Goal: Task Accomplishment & Management: Complete application form

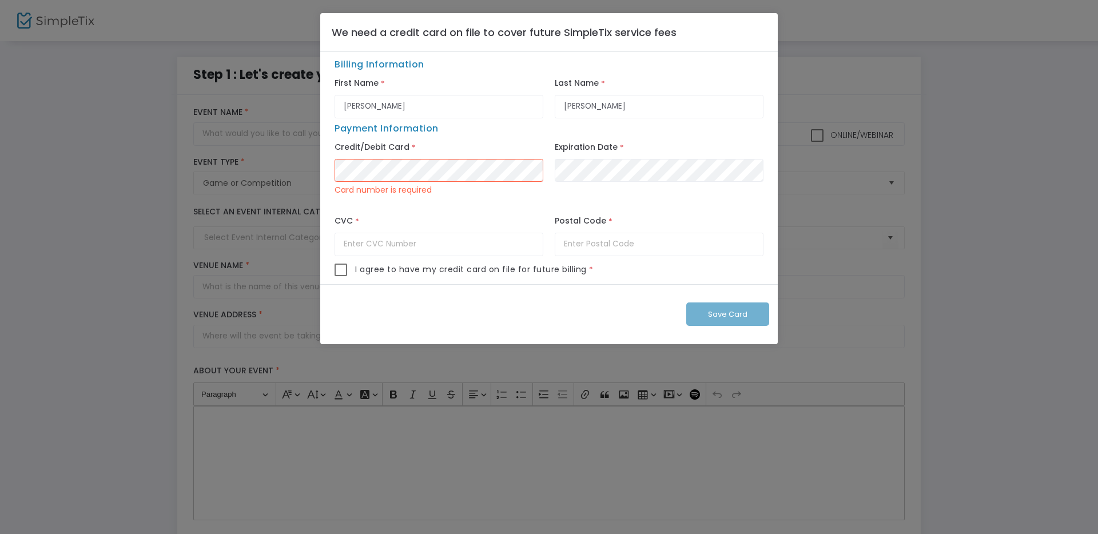
click at [455, 142] on div "Credit/Debit Card * Card number is required" at bounding box center [439, 176] width 220 height 72
type input "600"
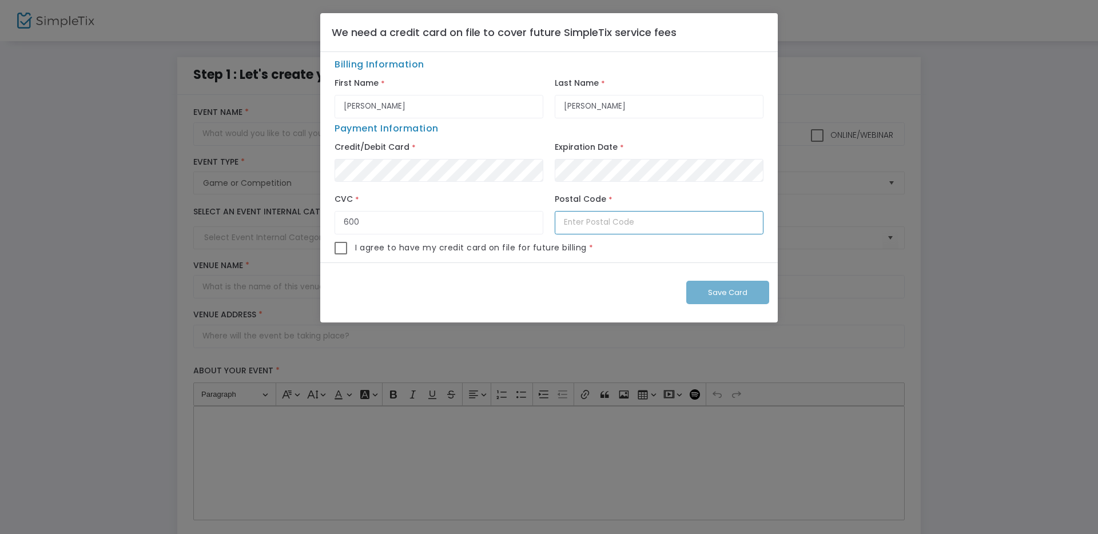
click at [590, 228] on input "text" at bounding box center [659, 222] width 209 height 23
type input "1055KT"
click at [444, 244] on span "I agree to have my credit card on file for future billing" at bounding box center [471, 248] width 232 height 12
click at [339, 250] on span at bounding box center [341, 248] width 13 height 13
click at [340, 254] on input "checkbox" at bounding box center [340, 254] width 1 height 1
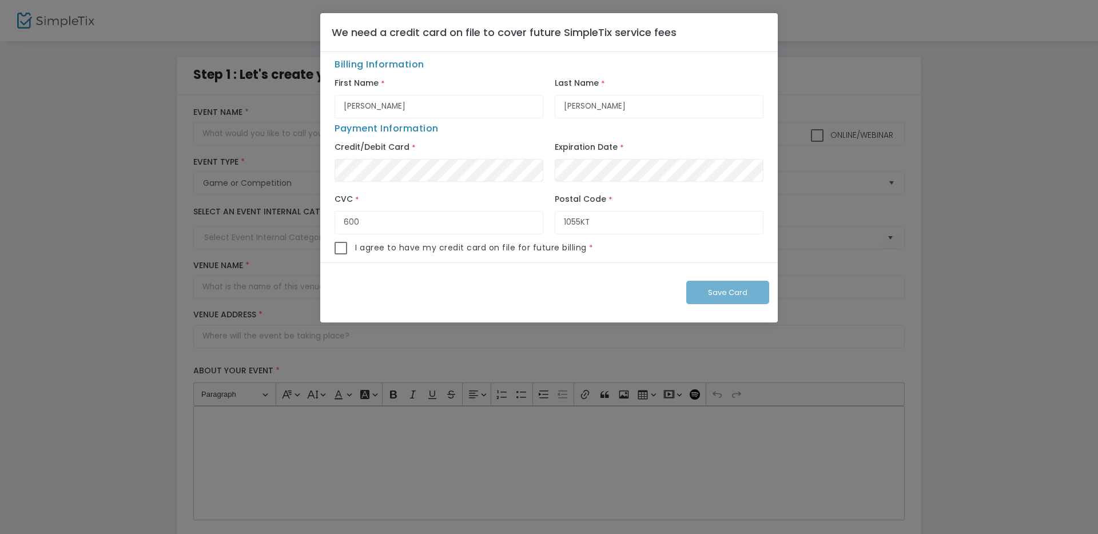
checkbox input "true"
click at [715, 300] on button "Save Card" at bounding box center [727, 292] width 83 height 23
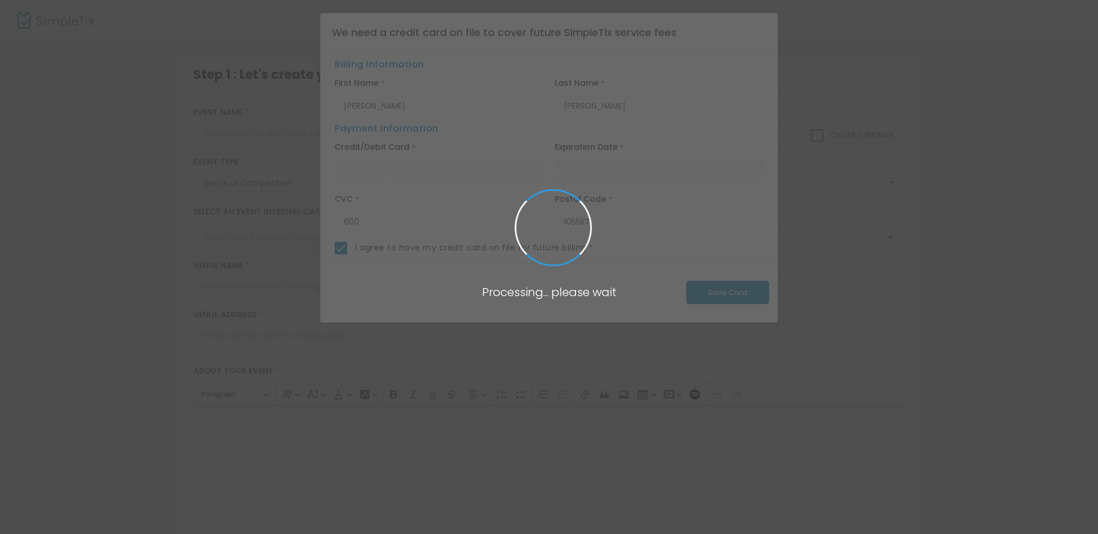
checkbox input "false"
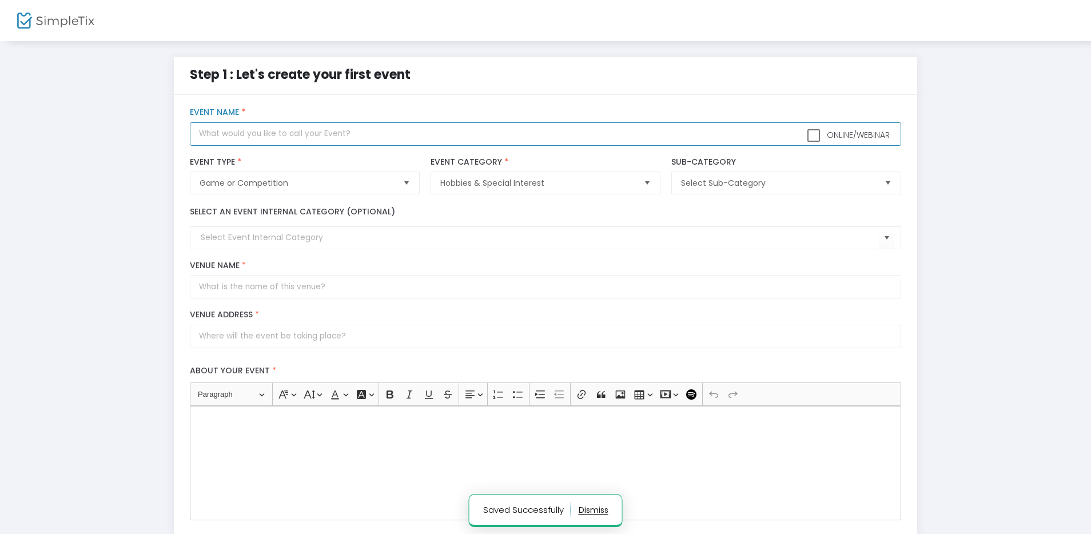
click at [244, 136] on input "text" at bounding box center [545, 133] width 711 height 23
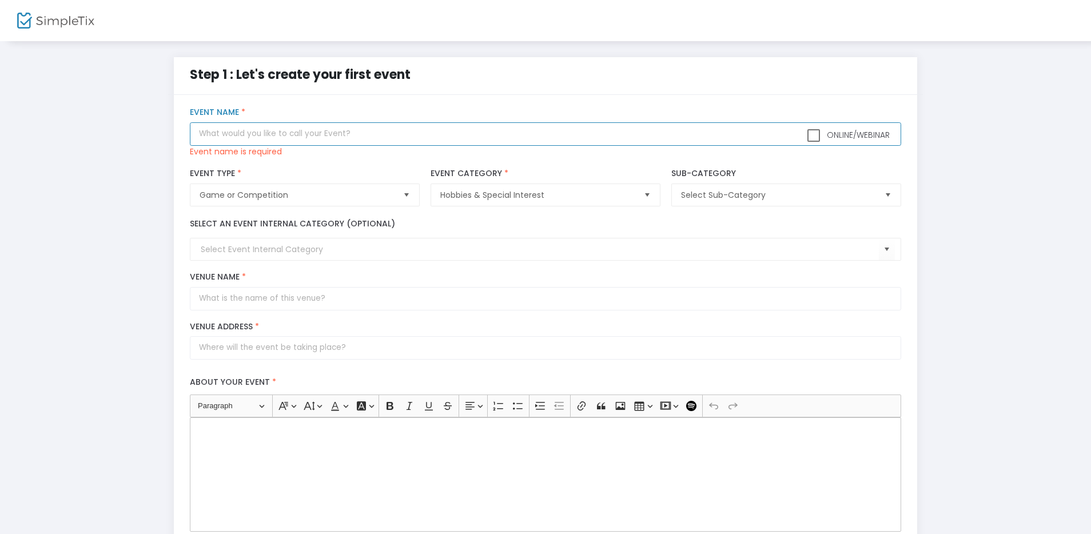
click at [385, 128] on input "text" at bounding box center [545, 133] width 711 height 23
paste input "TEST EVENT - [DEMOGRAPHIC_DATA] Board Gayming @ PRIK"
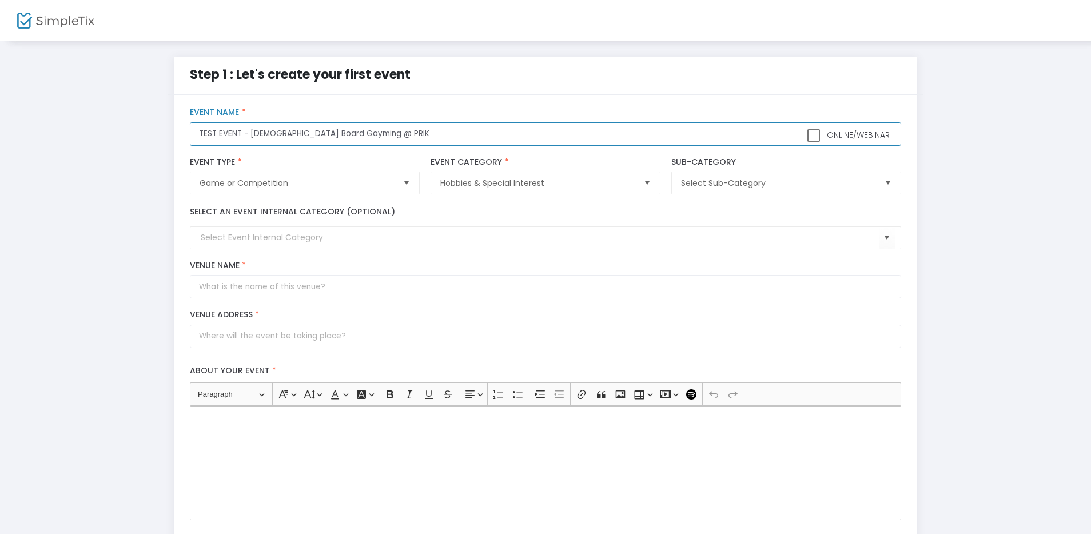
type input "TEST EVENT - [DEMOGRAPHIC_DATA] Board Gayming @ PRIK"
click at [711, 197] on div "Select Sub-Category Sub-Category" at bounding box center [786, 176] width 241 height 49
click at [717, 190] on span "Select Sub-Category" at bounding box center [777, 183] width 203 height 22
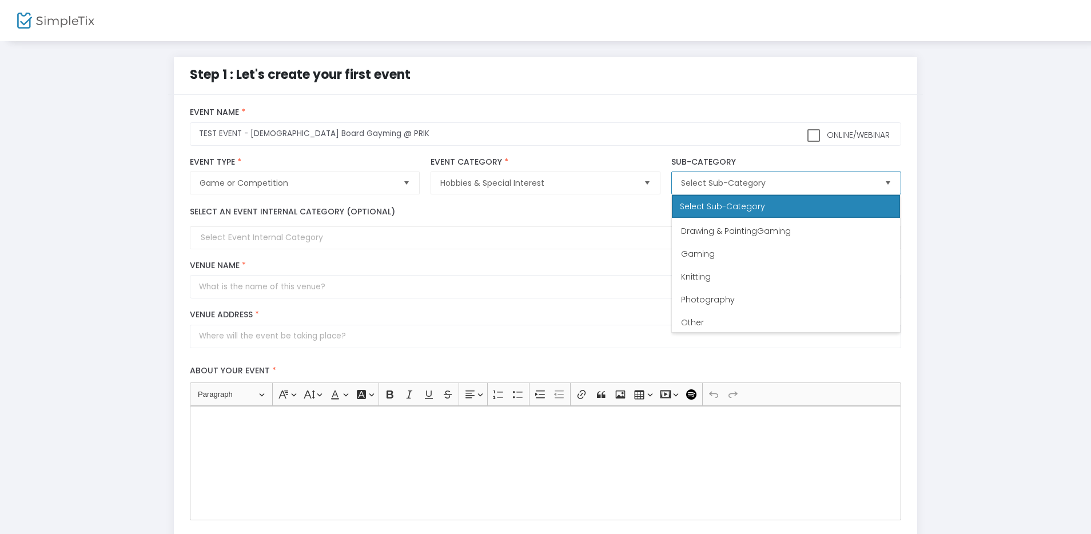
scroll to position [91, 0]
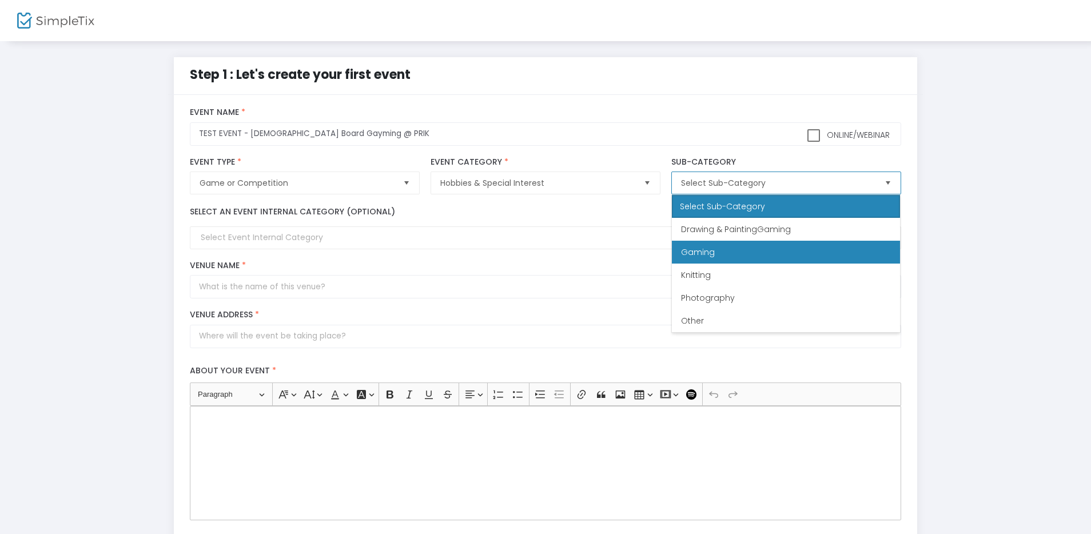
click at [754, 250] on li "Gaming" at bounding box center [786, 252] width 228 height 23
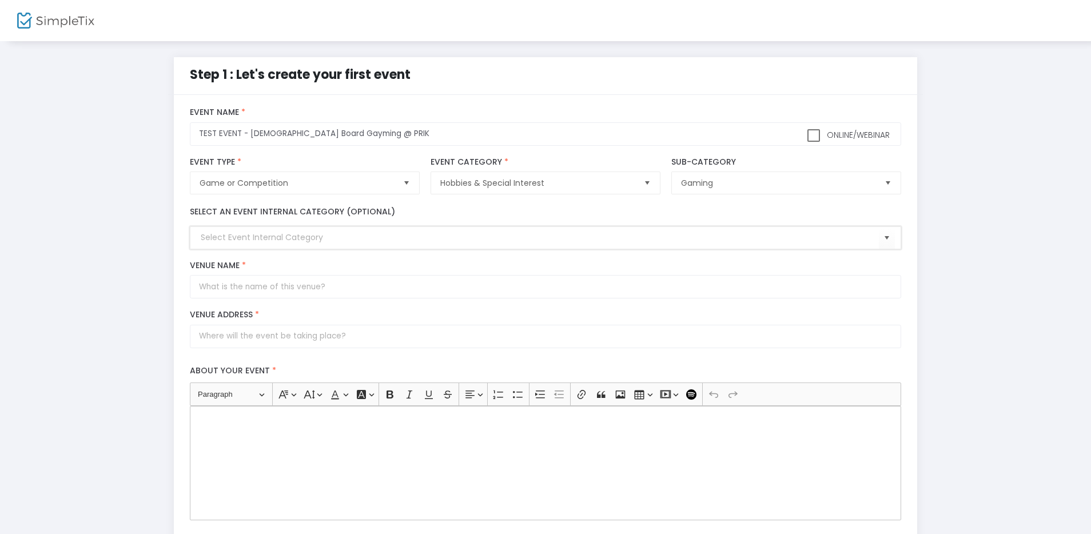
click at [280, 234] on input at bounding box center [540, 238] width 678 height 12
click at [281, 240] on input at bounding box center [540, 238] width 678 height 12
click at [266, 273] on div "Venue Name *" at bounding box center [546, 280] width 722 height 38
click at [263, 284] on input "Venue Name *" at bounding box center [545, 286] width 711 height 23
type input "PRIK"
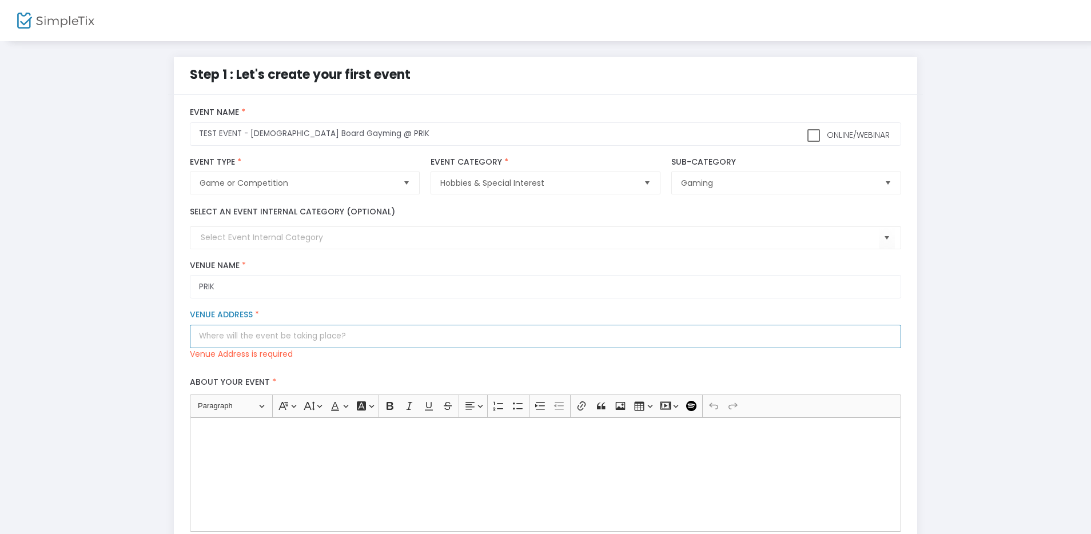
paste input "1012 SV"
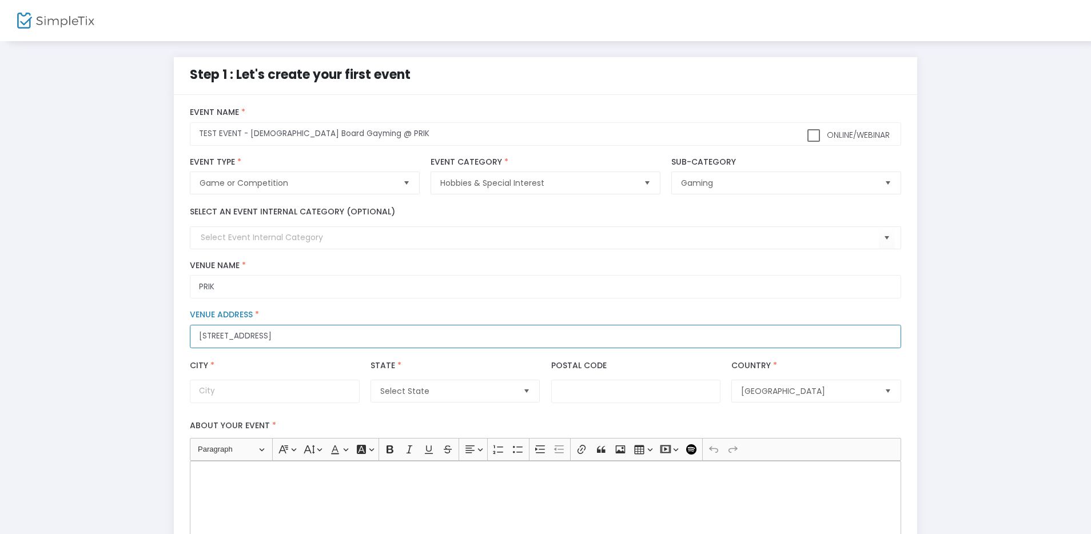
type input "108 Spuistraat"
type input "Amsterdam"
type input "1012 VA"
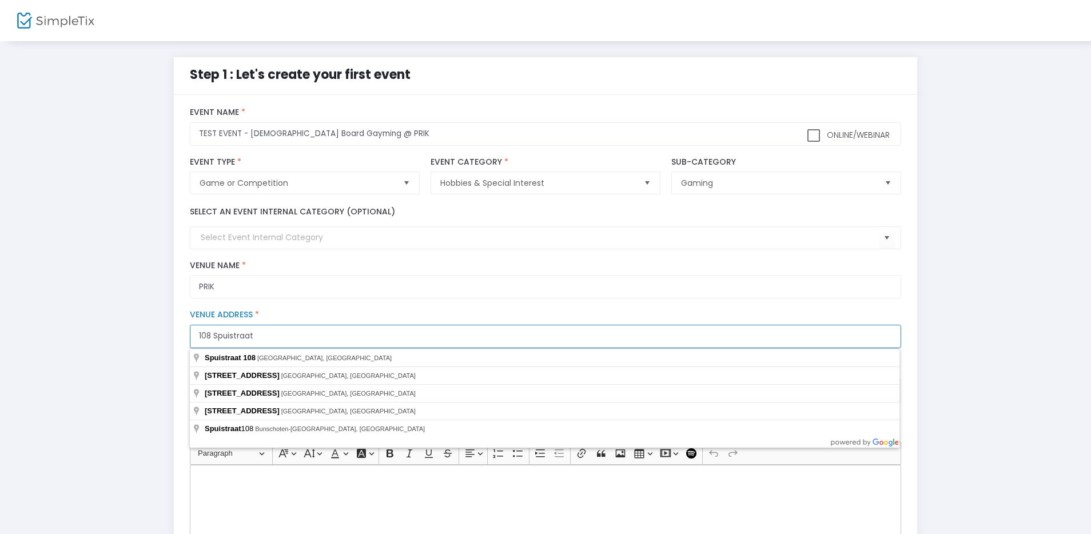
click at [235, 339] on input "108 Spuistraat" at bounding box center [545, 336] width 711 height 23
click at [235, 337] on input "108 Spuistraat" at bounding box center [545, 336] width 711 height 23
type input "109 Spuistraat"
type input "1012 SV"
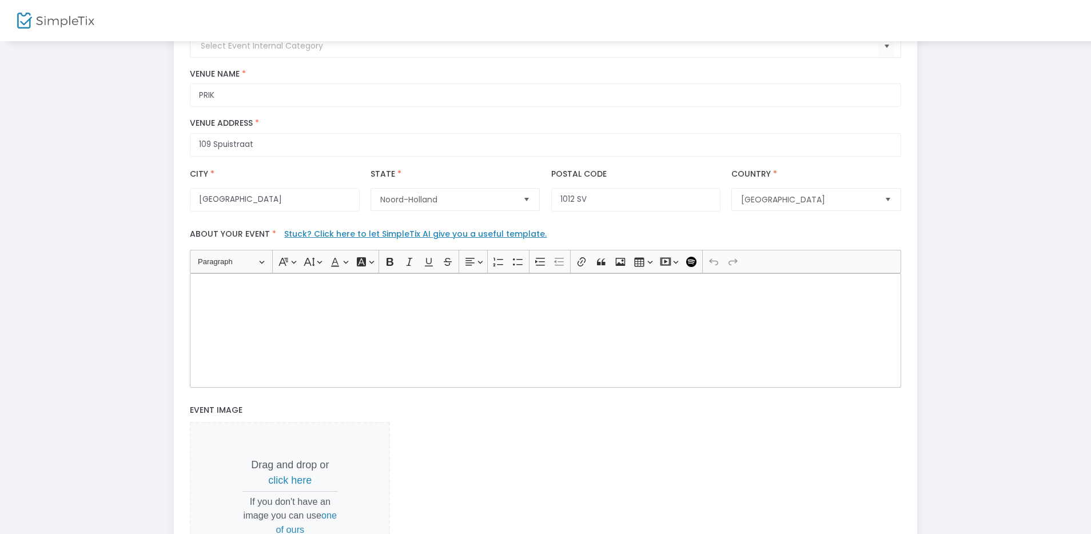
scroll to position [193, 0]
click at [395, 314] on div "Rich Text Editor, main" at bounding box center [545, 329] width 711 height 114
click at [488, 305] on div "Rich Text Editor, main" at bounding box center [545, 329] width 711 height 114
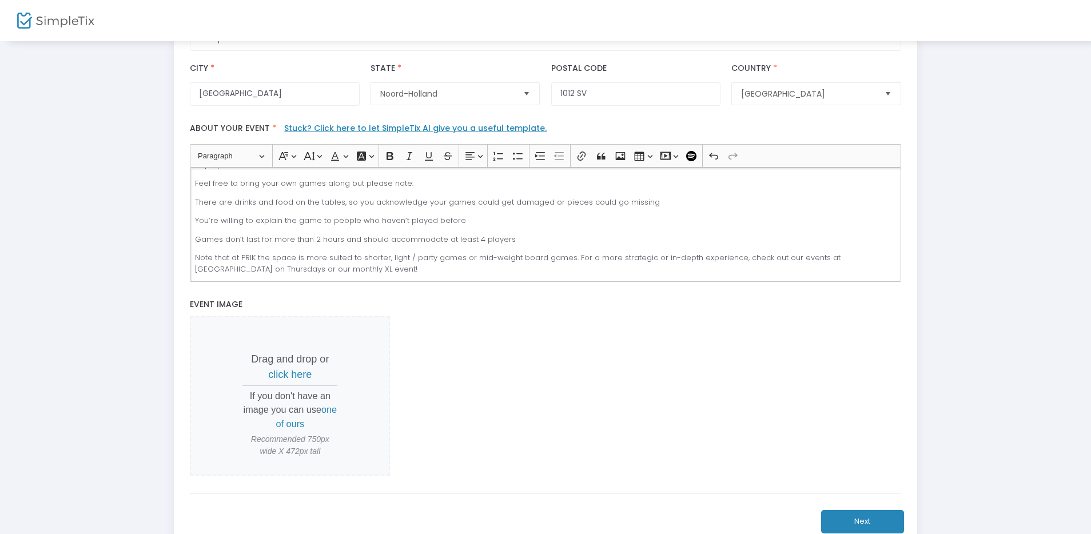
scroll to position [387, 0]
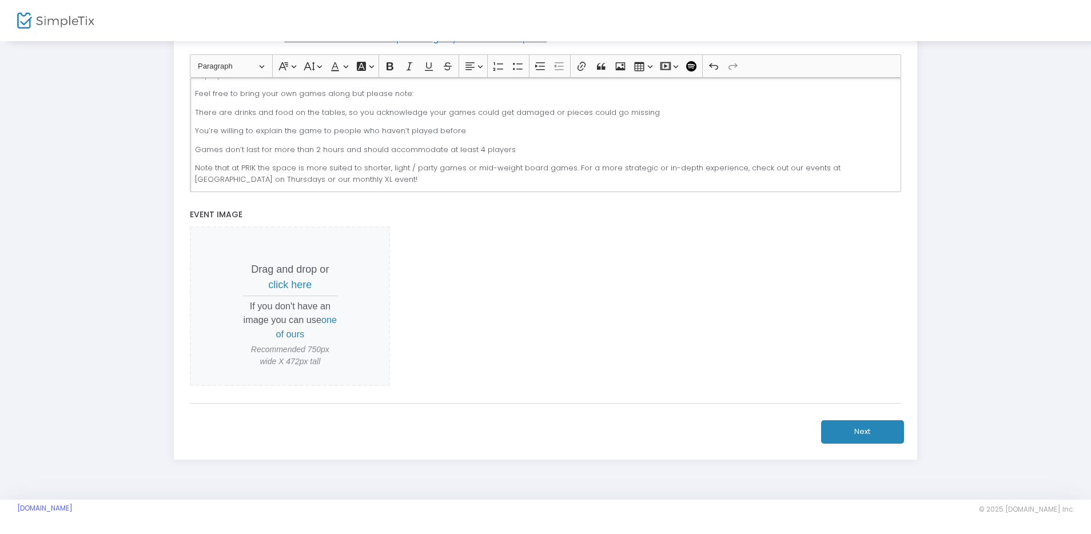
click at [289, 284] on span "click here" at bounding box center [289, 284] width 43 height 11
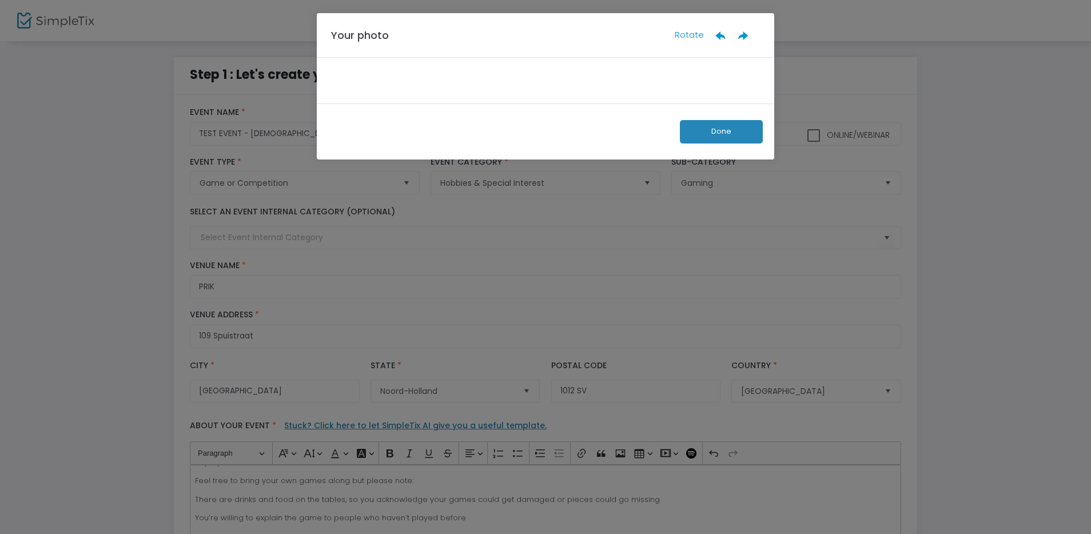
scroll to position [0, 0]
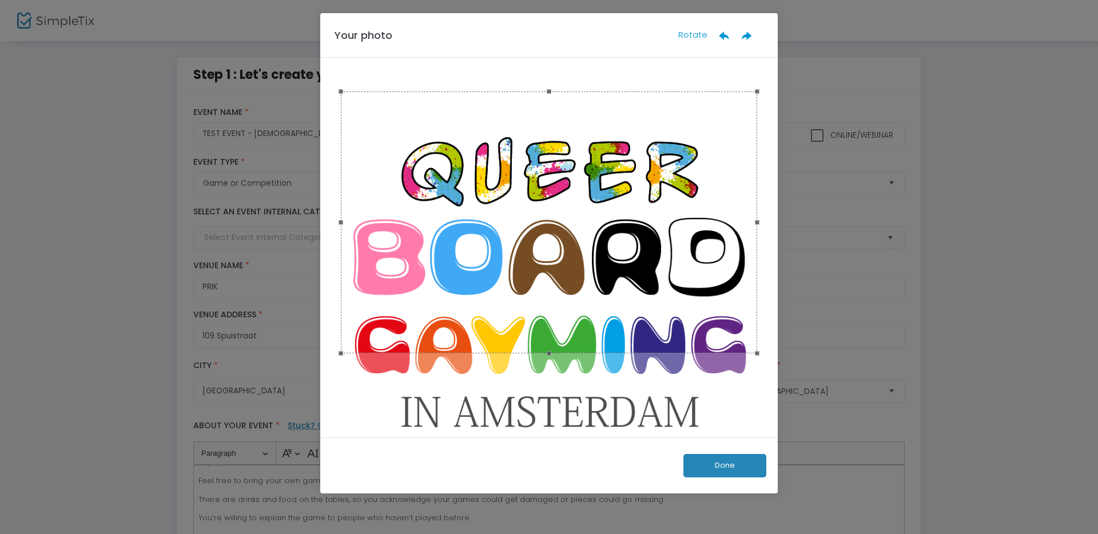
drag, startPoint x: 579, startPoint y: 225, endPoint x: 586, endPoint y: 172, distance: 54.2
click at [586, 172] on div at bounding box center [549, 222] width 416 height 262
drag, startPoint x: 546, startPoint y: 96, endPoint x: 548, endPoint y: 62, distance: 33.8
click at [551, 59] on div at bounding box center [548, 248] width 457 height 380
drag, startPoint x: 546, startPoint y: 357, endPoint x: 621, endPoint y: 419, distance: 97.2
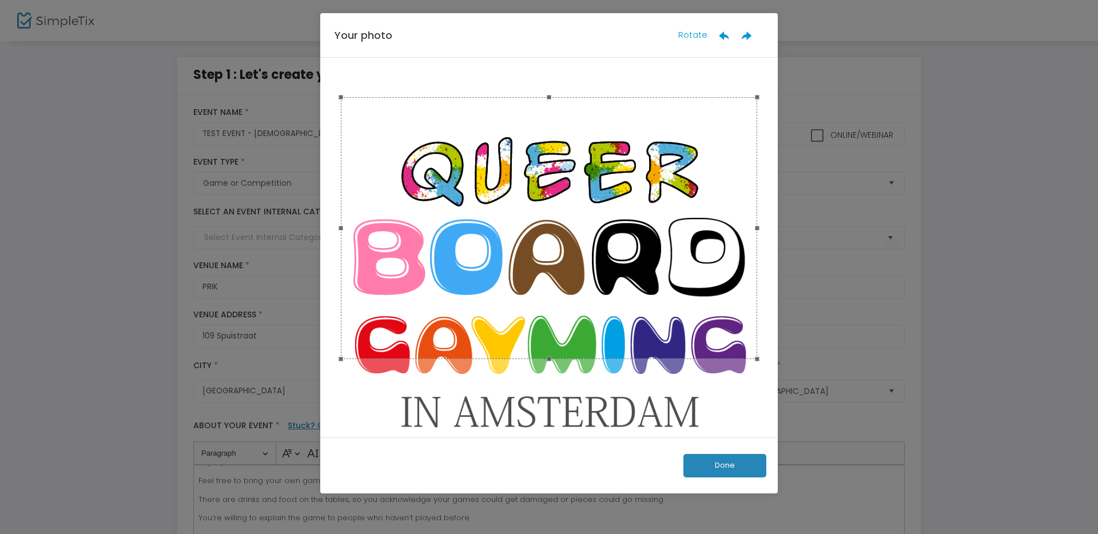
click at [544, 432] on div at bounding box center [548, 286] width 423 height 423
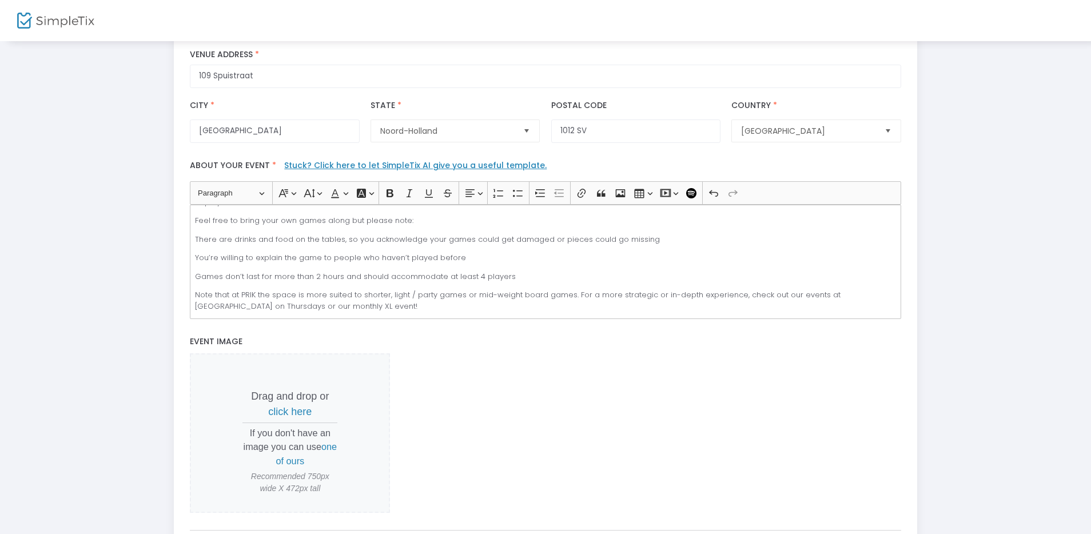
scroll to position [387, 0]
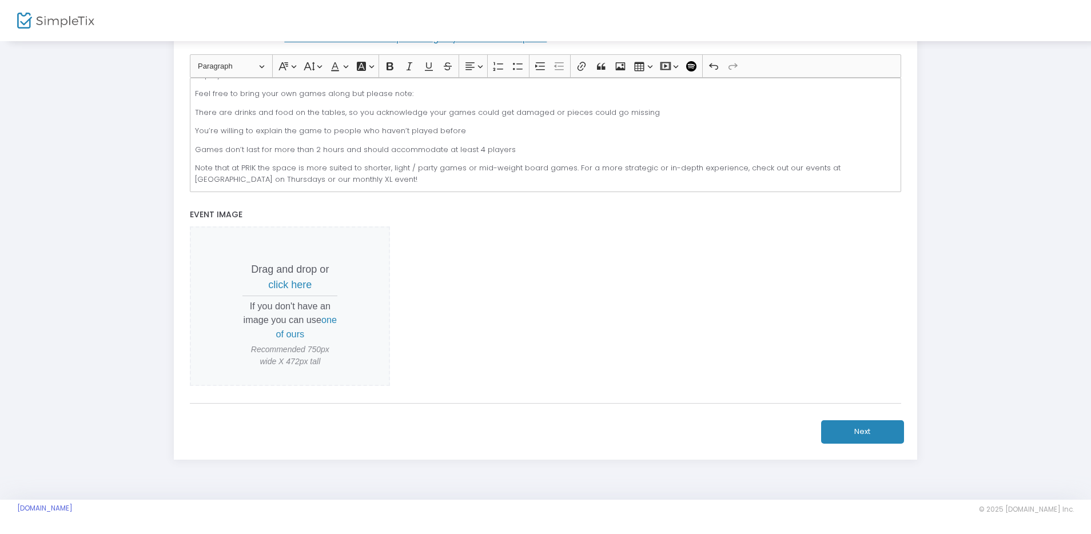
click at [285, 267] on p "Drag and drop or click here" at bounding box center [289, 277] width 95 height 31
click at [288, 279] on span "click here" at bounding box center [289, 284] width 43 height 11
click at [284, 279] on span "click here" at bounding box center [289, 284] width 43 height 11
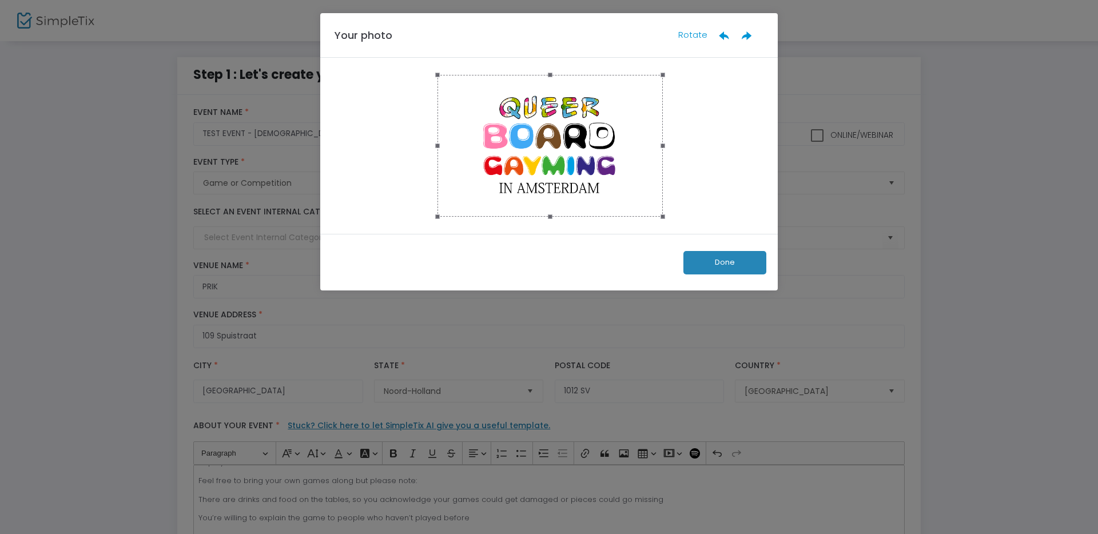
click at [586, 162] on div at bounding box center [549, 146] width 225 height 142
click at [725, 261] on button "Done" at bounding box center [724, 262] width 83 height 23
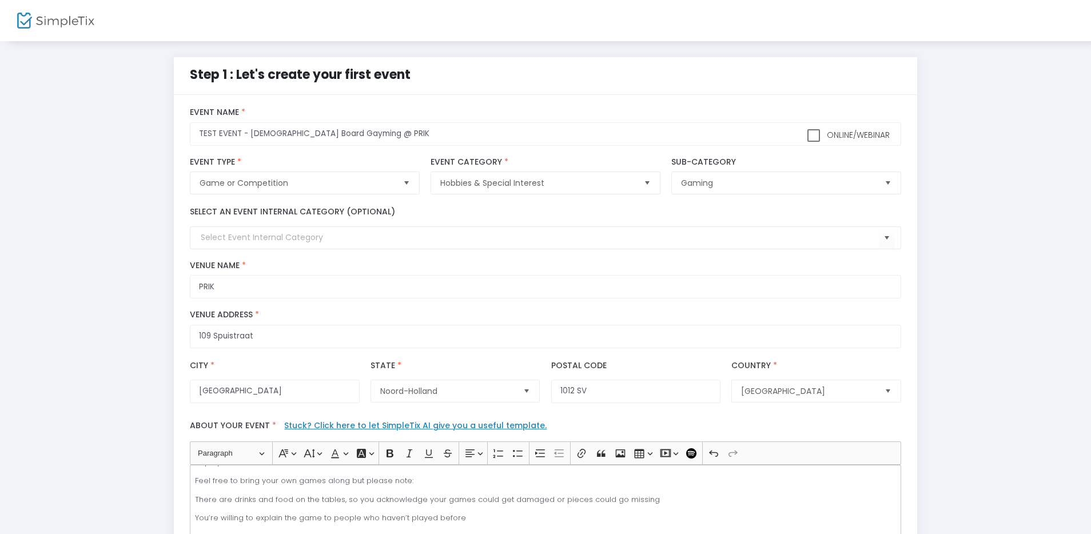
scroll to position [354, 0]
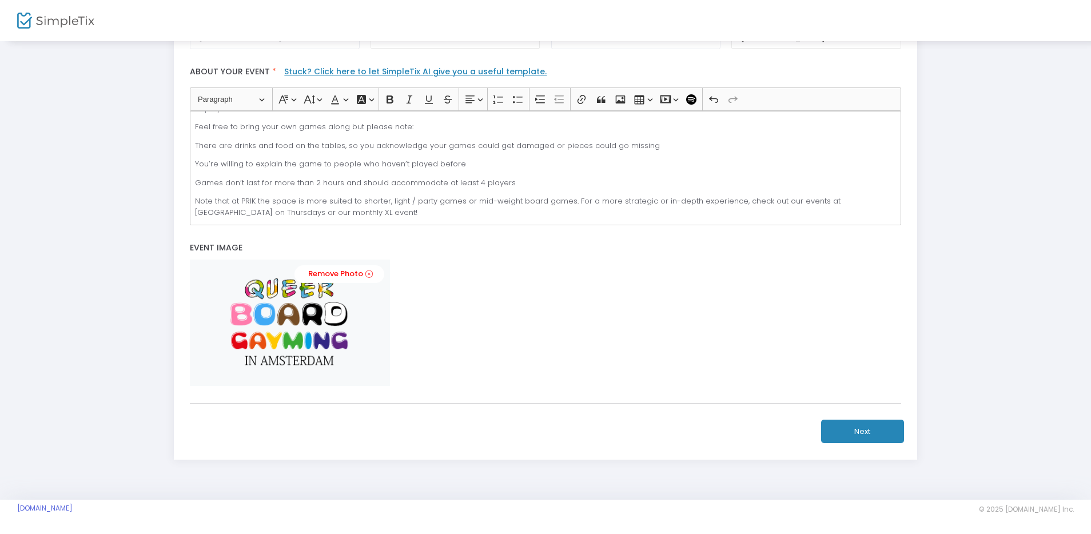
click at [851, 436] on button "Next" at bounding box center [862, 431] width 83 height 23
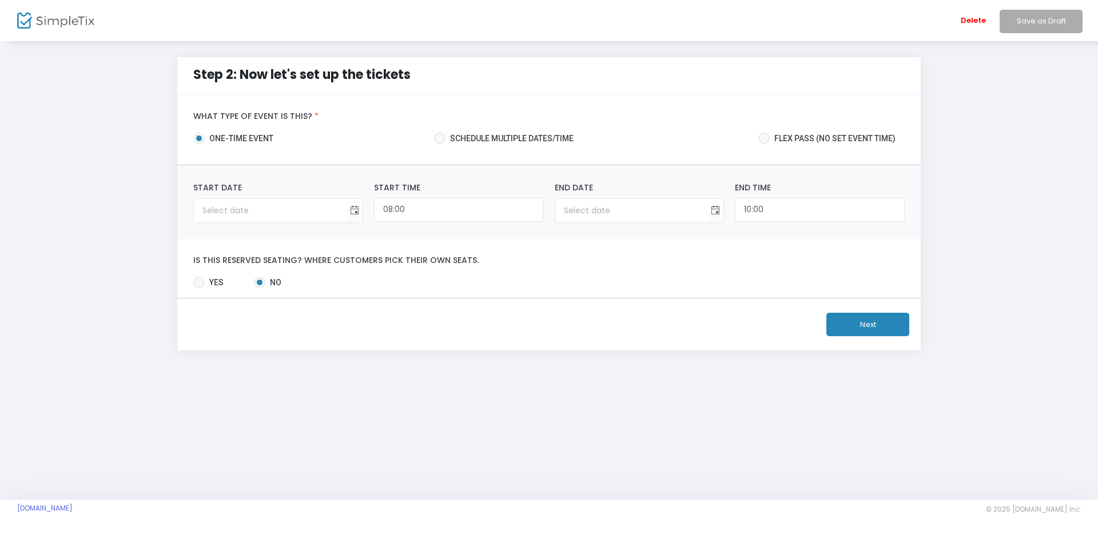
click at [524, 81] on div "Step 2: Now let's set up the tickets" at bounding box center [368, 83] width 361 height 37
click at [477, 140] on span "Schedule multiple dates/time" at bounding box center [509, 139] width 128 height 12
click at [440, 144] on input "Schedule multiple dates/time" at bounding box center [439, 144] width 1 height 1
radio input "true"
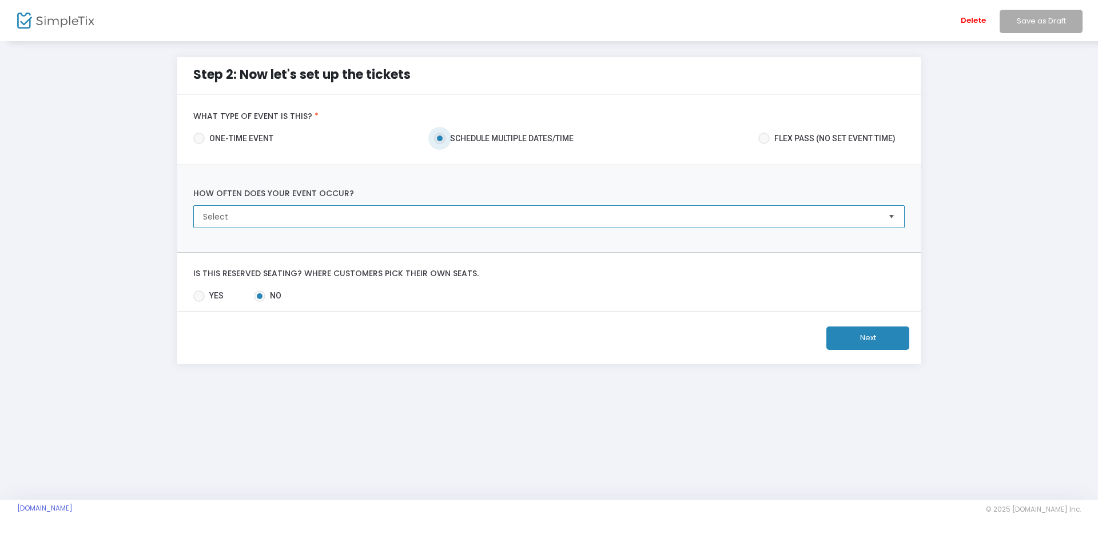
click at [293, 216] on span "Select" at bounding box center [540, 216] width 675 height 11
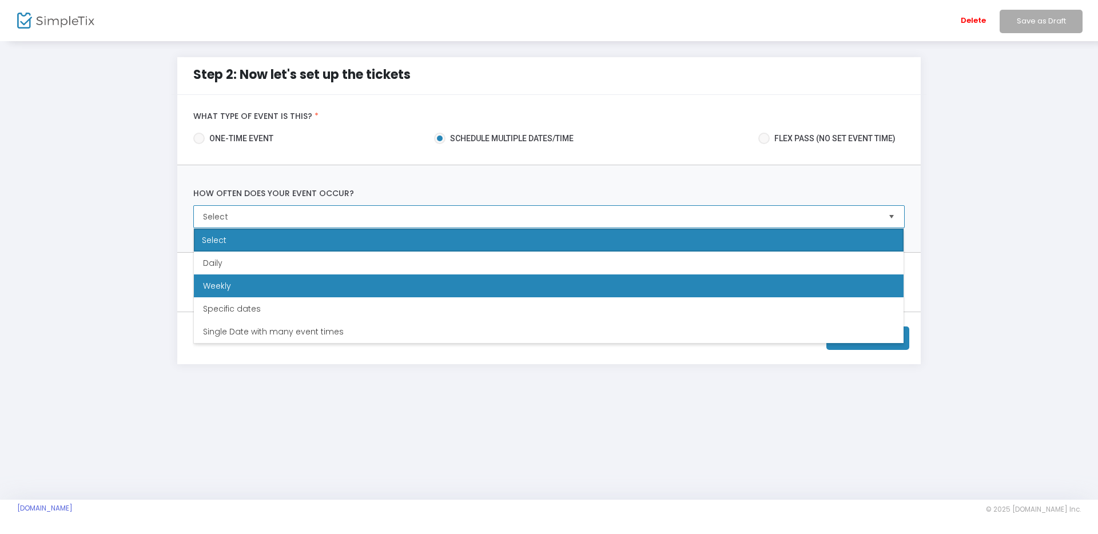
click at [260, 290] on li "Weekly" at bounding box center [549, 285] width 710 height 23
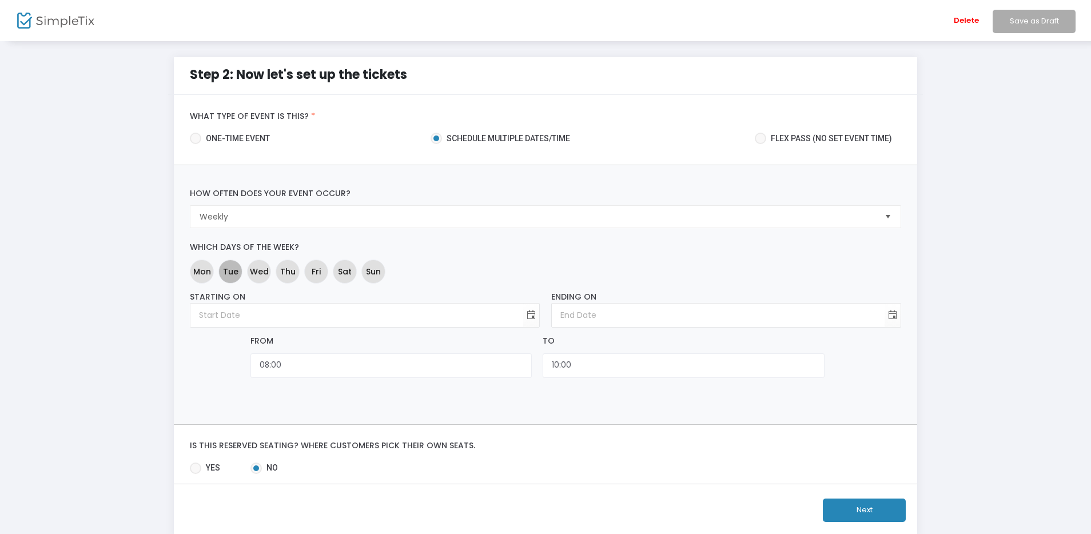
click at [240, 273] on mat-chip "Tue" at bounding box center [230, 272] width 24 height 24
click at [230, 329] on span "Starting on Required. Ending on Required. From 08:00 To 10:00" at bounding box center [545, 345] width 711 height 109
type input "dag-maand-jaar"
click at [237, 315] on input "dag-maand-jaar" at bounding box center [356, 315] width 333 height 23
click at [330, 321] on input "dag-maand-jaar" at bounding box center [356, 315] width 333 height 23
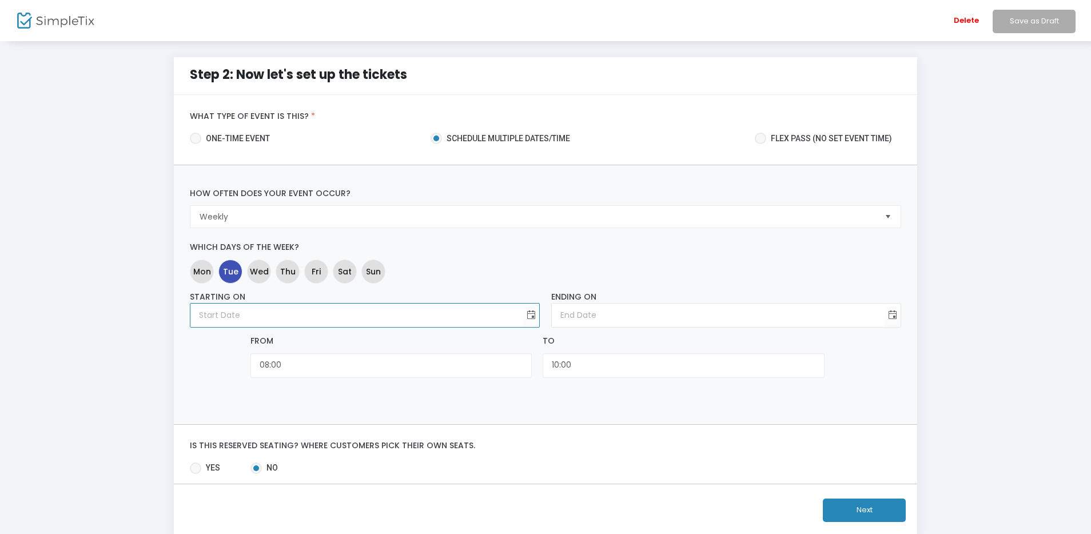
click at [189, 352] on div at bounding box center [215, 358] width 60 height 47
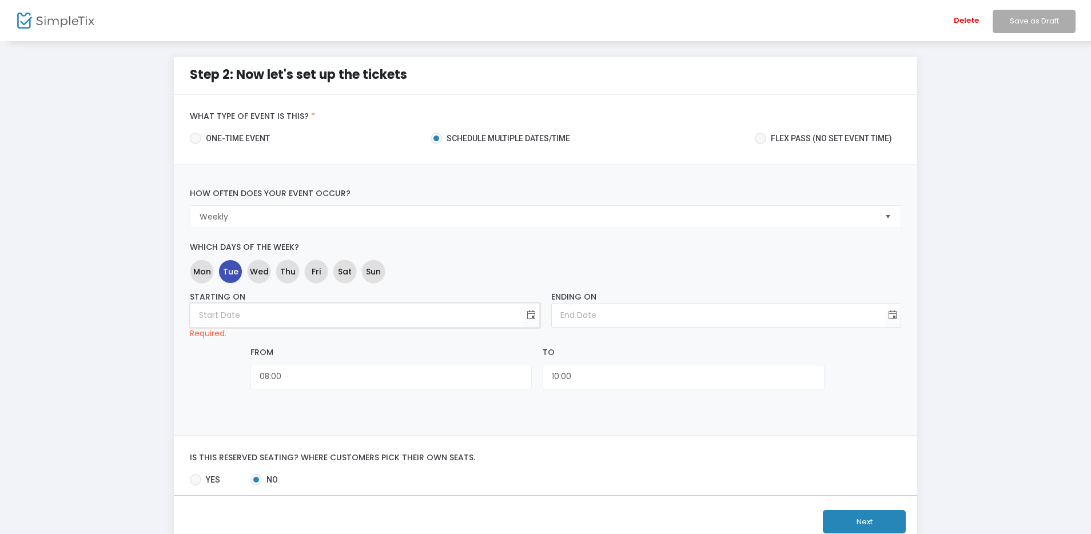
type input "dag-maand-jaar"
click at [210, 311] on input "dag-maand-jaar" at bounding box center [356, 315] width 333 height 23
click at [531, 316] on span "Toggle calendar" at bounding box center [531, 315] width 19 height 19
click at [268, 445] on span "19" at bounding box center [268, 449] width 19 height 19
type input "19-08-2025"
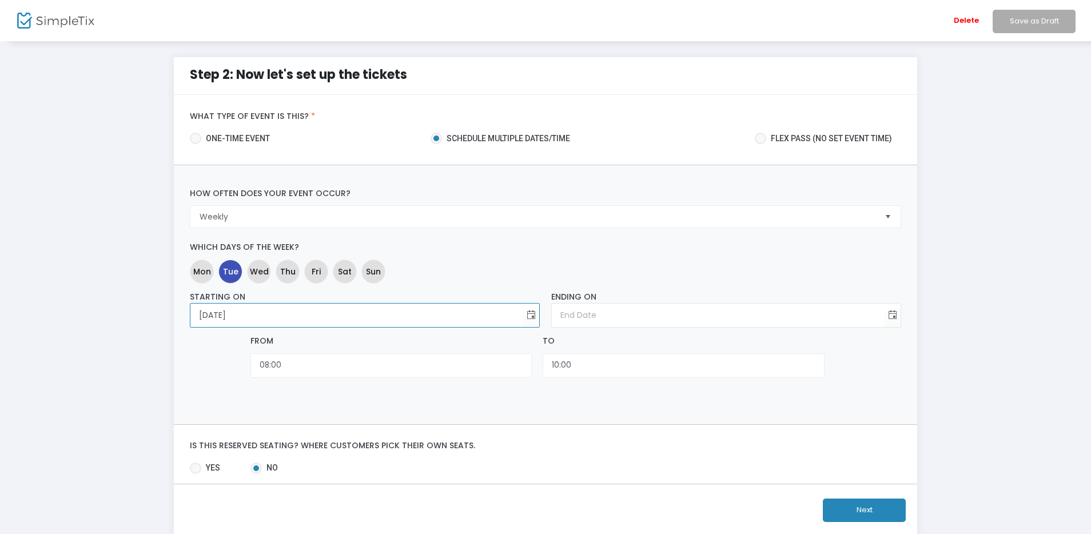
drag, startPoint x: 192, startPoint y: 359, endPoint x: 220, endPoint y: 363, distance: 28.3
click at [192, 359] on div at bounding box center [215, 358] width 60 height 47
type input "dag-maand-jaar"
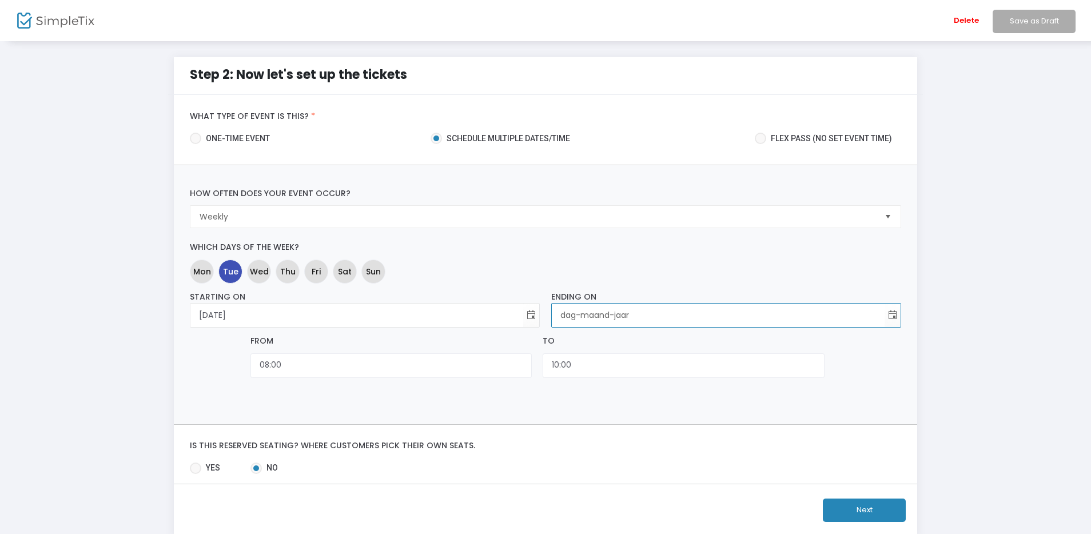
click at [579, 319] on input "dag-maand-jaar" at bounding box center [718, 315] width 333 height 23
click at [889, 314] on span "Toggle calendar" at bounding box center [892, 315] width 19 height 19
click at [571, 419] on span "sep." at bounding box center [571, 418] width 17 height 11
click at [629, 458] on span "30" at bounding box center [629, 464] width 19 height 19
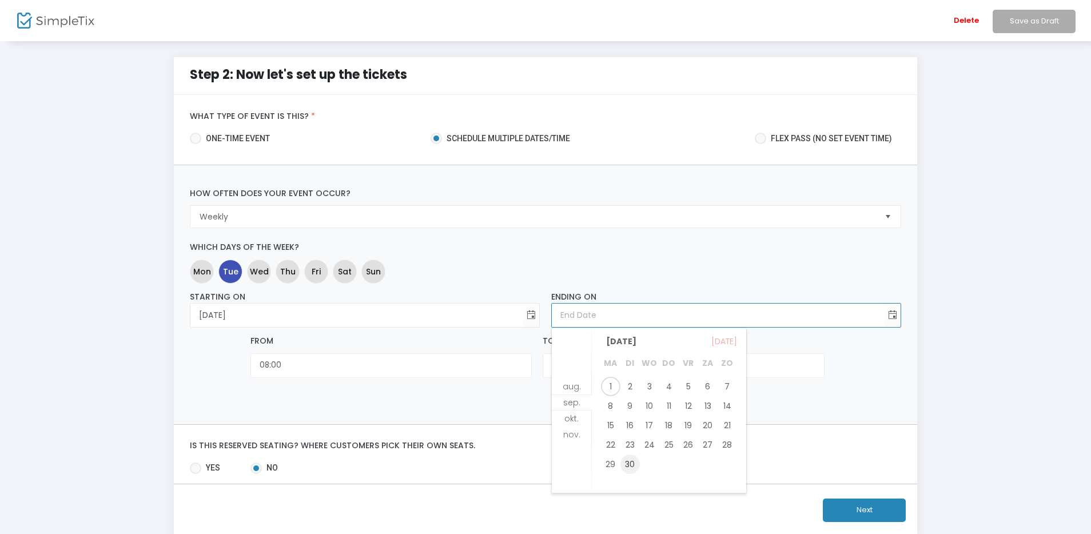
type input "30-09-2025"
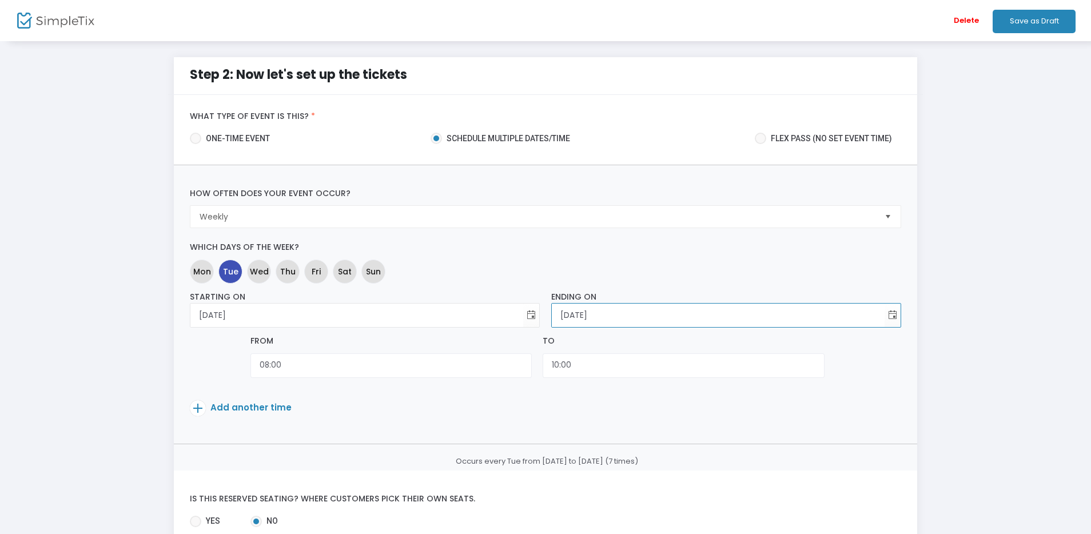
click at [473, 405] on p "Add another time" at bounding box center [516, 410] width 652 height 20
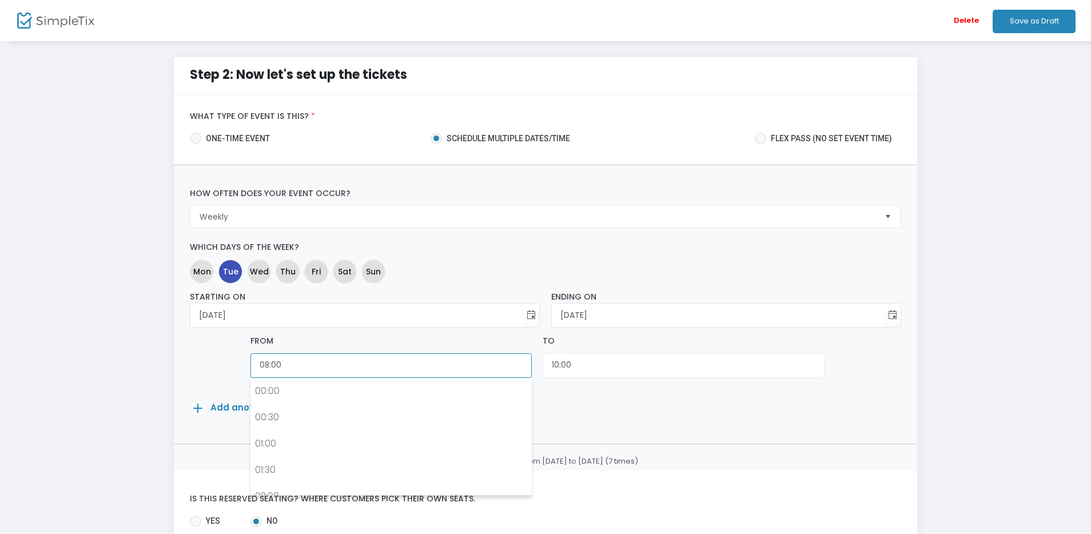
click at [312, 369] on input "08:00" at bounding box center [390, 365] width 281 height 25
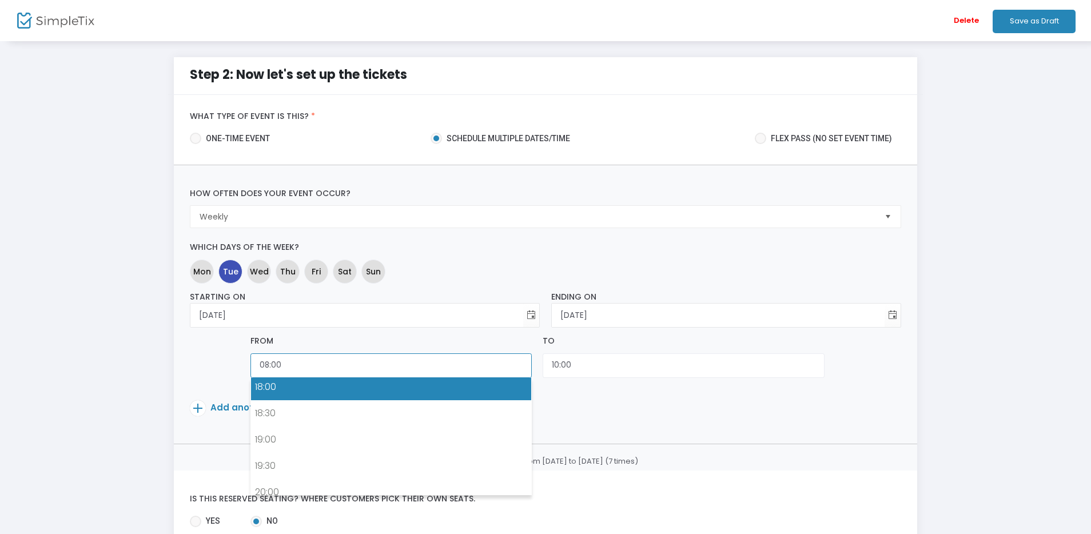
scroll to position [958, 0]
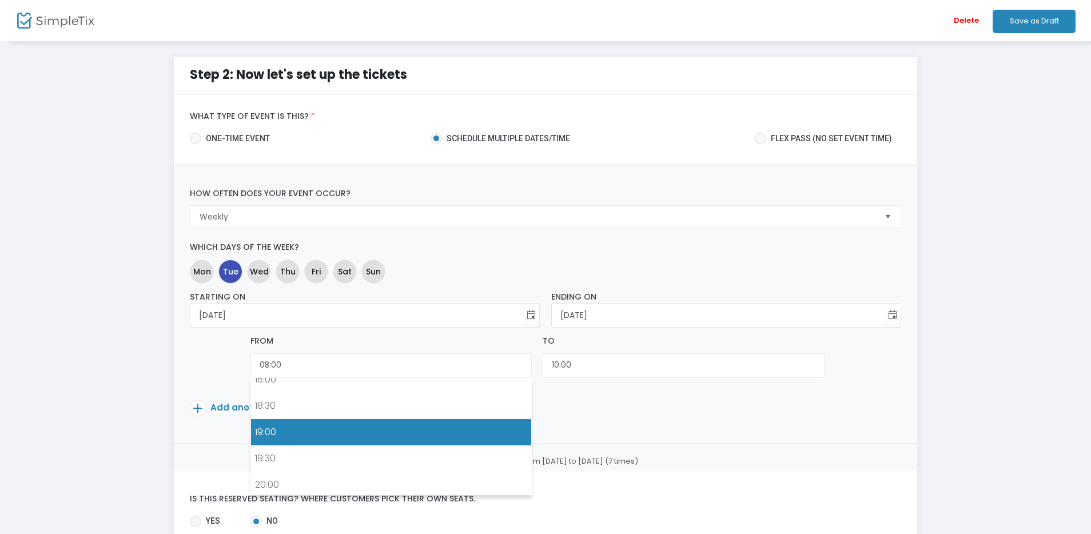
click at [319, 436] on link "19:00" at bounding box center [391, 432] width 280 height 26
type input "19:00"
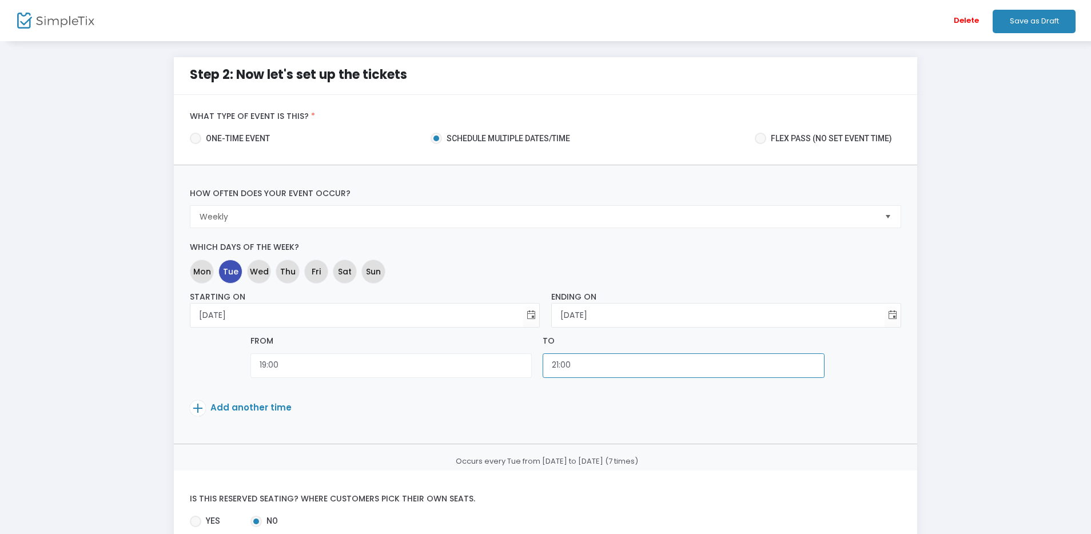
click at [603, 359] on input "21:00" at bounding box center [683, 365] width 281 height 25
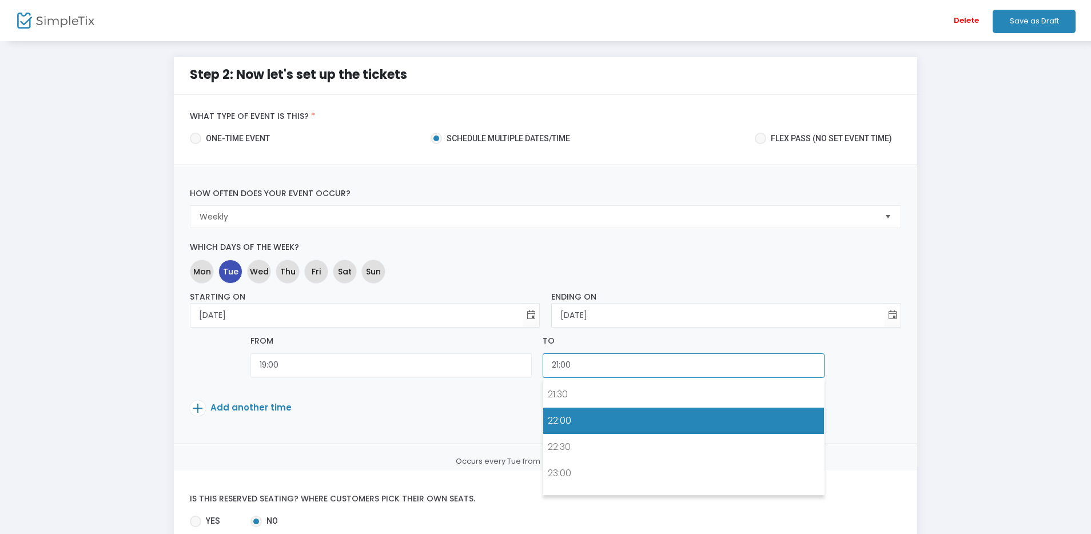
scroll to position [1130, 0]
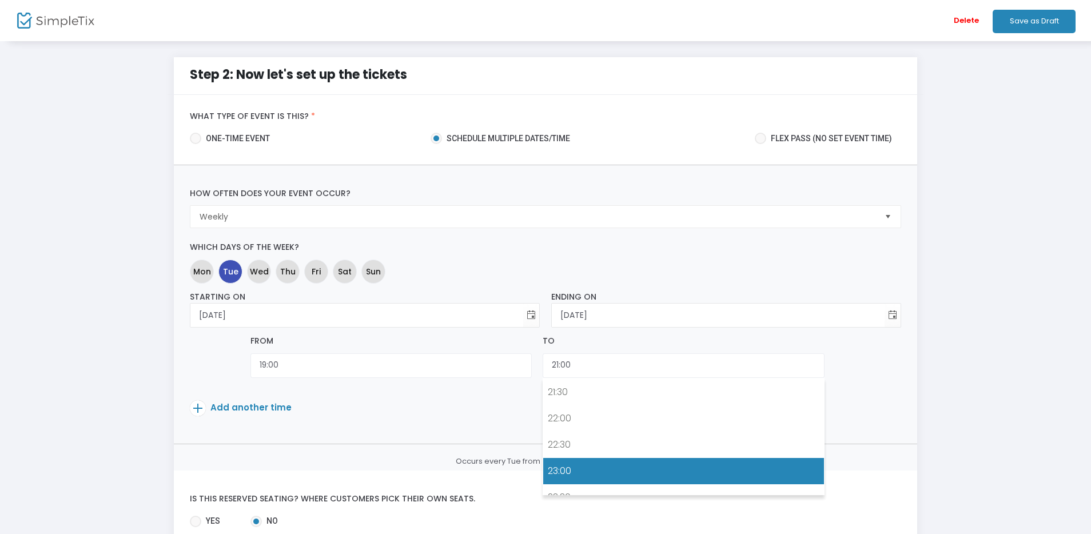
click at [584, 464] on link "23:00" at bounding box center [683, 471] width 280 height 26
type input "23:00"
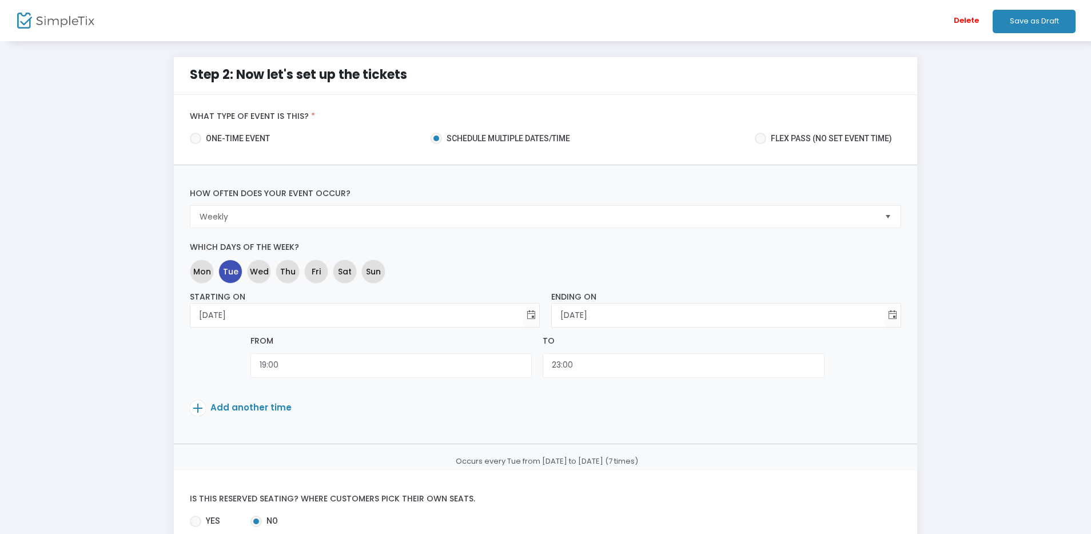
click at [408, 427] on div "How often does your event occur? Weekly Please select event occurrence. Which d…" at bounding box center [546, 304] width 744 height 278
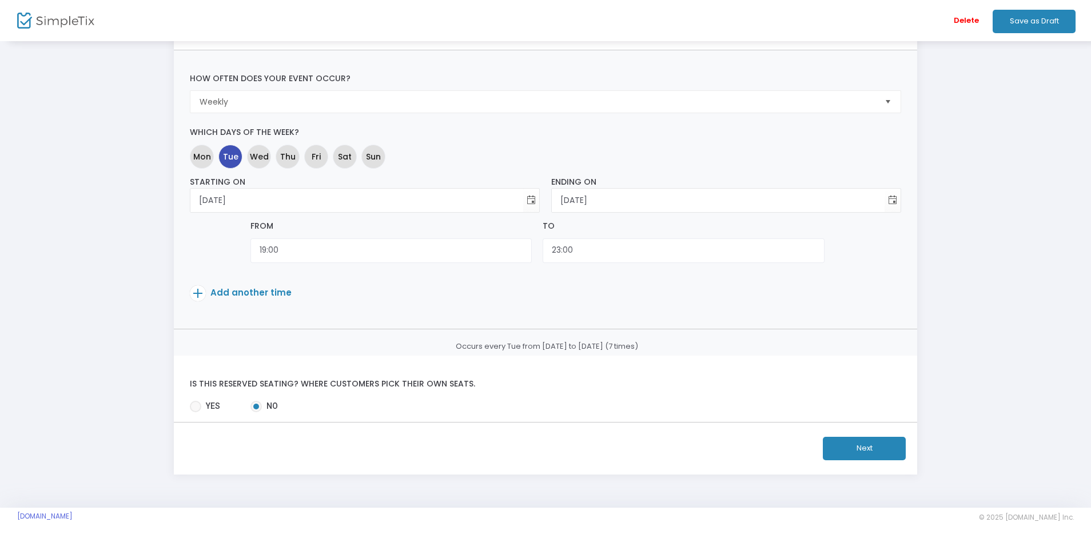
scroll to position [123, 0]
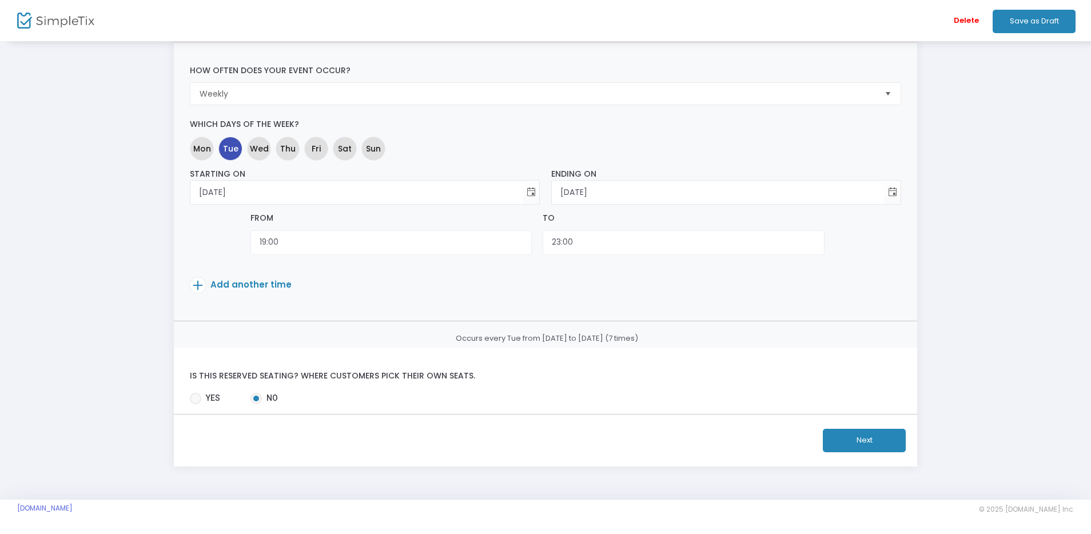
click at [846, 442] on button "Next" at bounding box center [864, 440] width 83 height 23
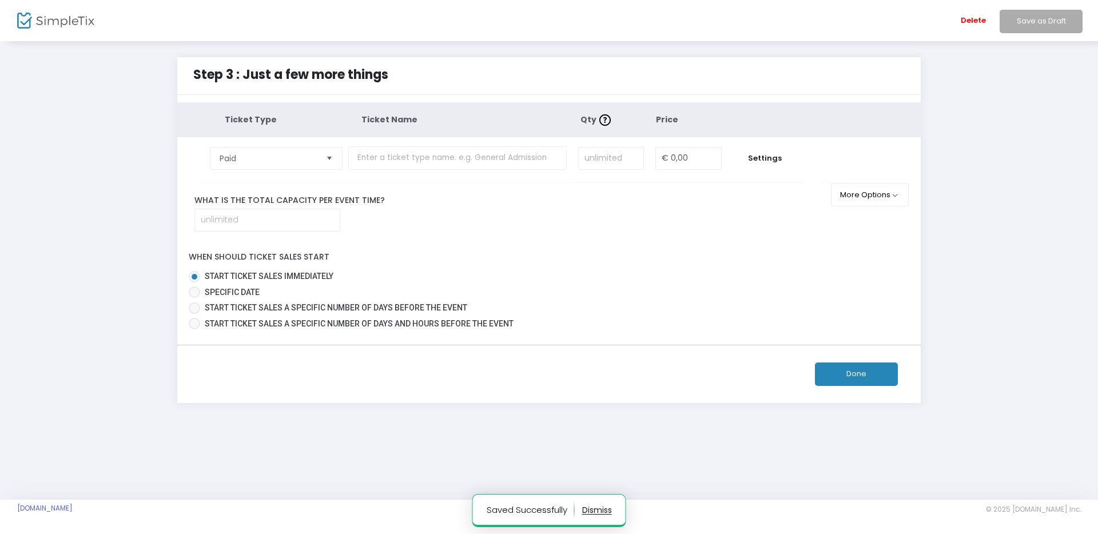
click at [237, 303] on span "Start ticket sales a specific number of days before the event" at bounding box center [336, 307] width 262 height 9
click at [194, 314] on input "Start ticket sales a specific number of days before the event" at bounding box center [194, 314] width 1 height 1
radio input "true"
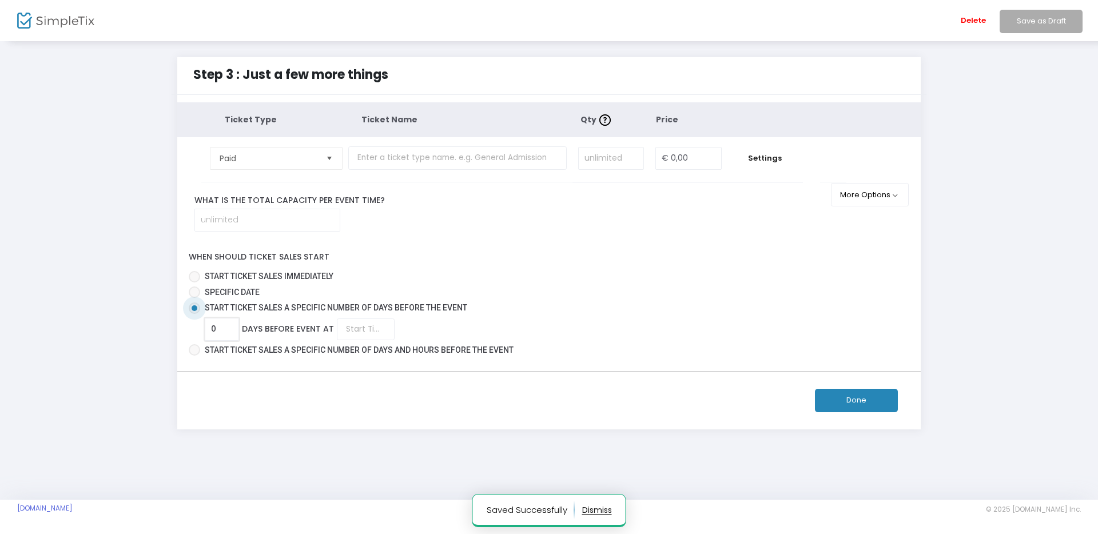
click at [225, 329] on input "0" at bounding box center [221, 330] width 33 height 22
click at [218, 328] on input "28" at bounding box center [221, 330] width 33 height 22
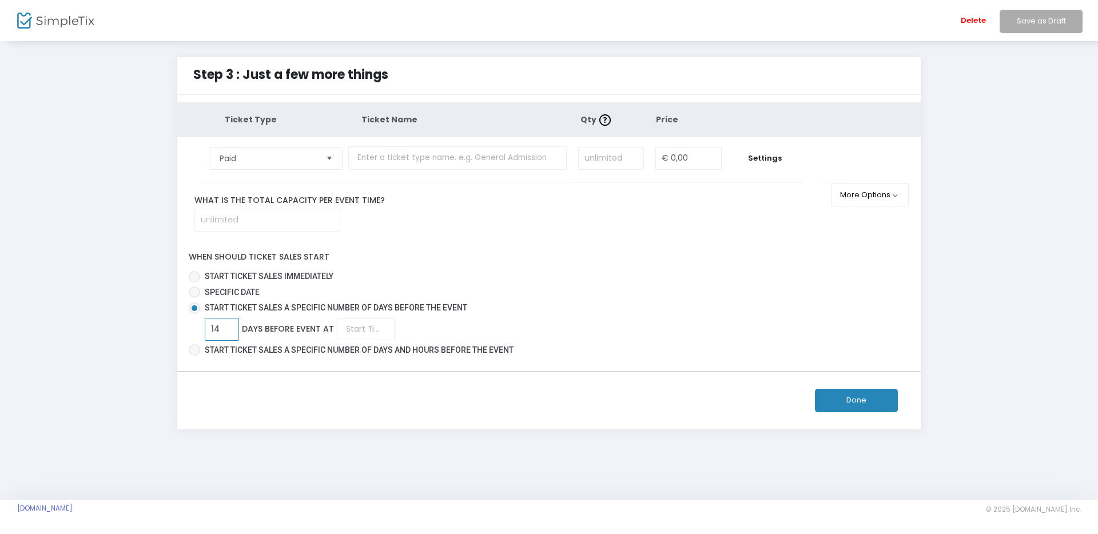
type input "14"
click at [256, 397] on div "Done" at bounding box center [548, 400] width 703 height 23
click at [491, 245] on div "When should ticket sales start Start ticket sales immediately Specific Date Sta…" at bounding box center [549, 300] width 755 height 117
click at [265, 212] on input at bounding box center [267, 220] width 145 height 22
type input "24"
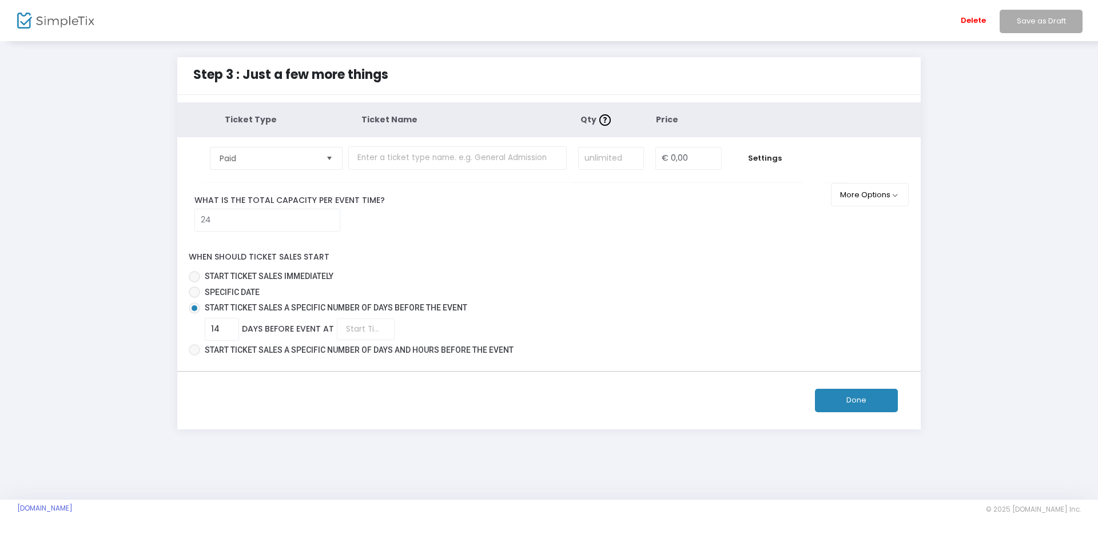
click at [455, 211] on div "What is the total capacity per event time? 24" at bounding box center [511, 212] width 668 height 37
click at [430, 167] on input "text" at bounding box center [457, 157] width 218 height 23
click at [310, 152] on span "Paid" at bounding box center [268, 159] width 106 height 22
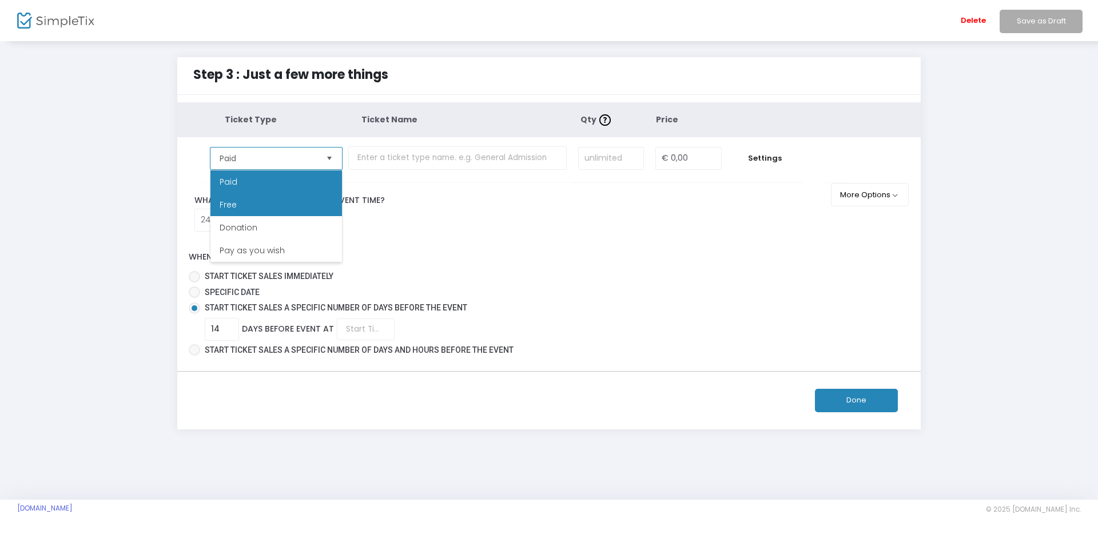
click at [288, 204] on li "Free" at bounding box center [276, 204] width 132 height 23
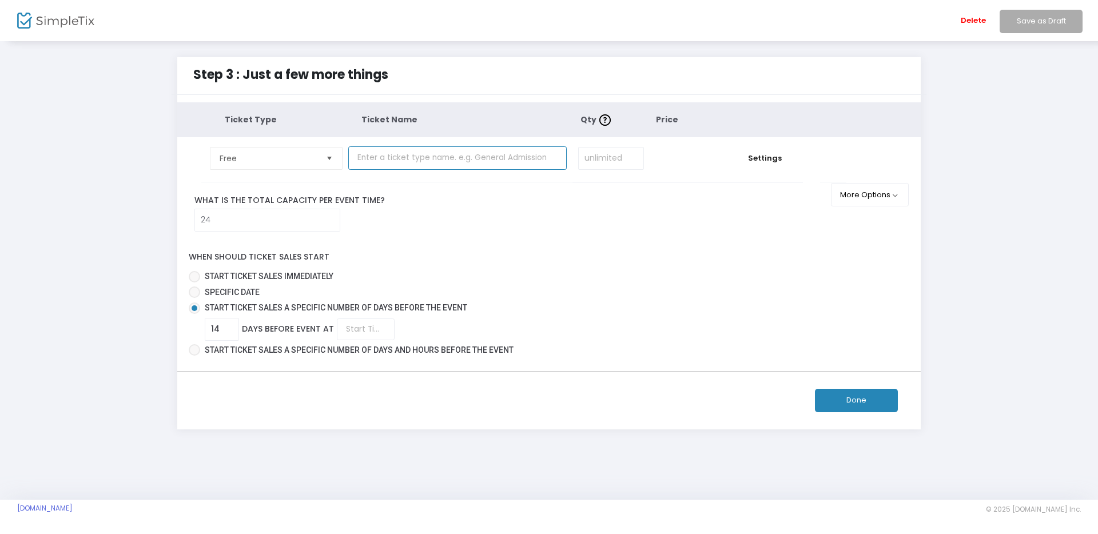
click at [426, 156] on input "text" at bounding box center [457, 157] width 218 height 23
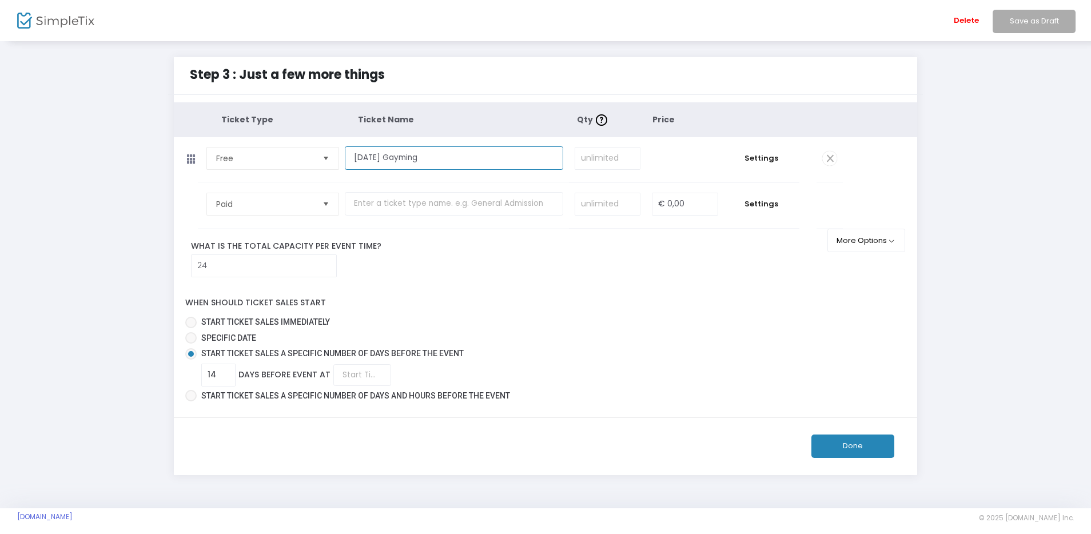
type input "Tuesday Gayming"
click at [665, 294] on div "When should ticket sales start Start ticket sales immediately Specific Date Sta…" at bounding box center [545, 346] width 755 height 117
click at [608, 161] on input at bounding box center [607, 159] width 65 height 22
click at [608, 299] on div "When should ticket sales start Start ticket sales immediately Specific Date Sta…" at bounding box center [545, 346] width 755 height 117
click at [885, 237] on button "More Options" at bounding box center [866, 240] width 78 height 23
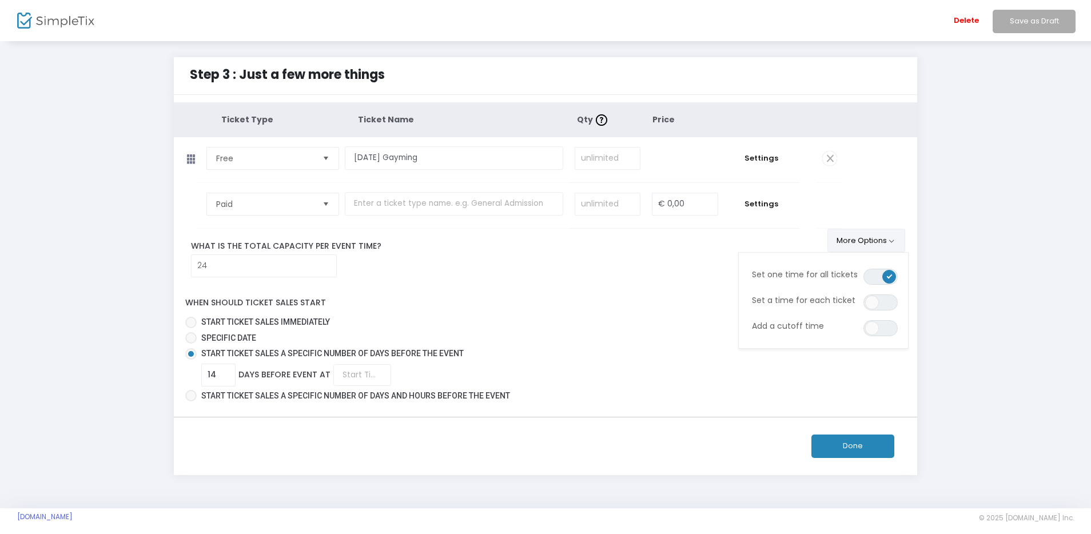
click at [883, 237] on button "More Options" at bounding box center [866, 240] width 78 height 23
click at [832, 309] on div "When should ticket sales start Start ticket sales immediately Specific Date Sta…" at bounding box center [545, 346] width 755 height 117
click at [846, 357] on label "Start ticket sales a specific number of days before the event" at bounding box center [540, 354] width 711 height 12
click at [191, 360] on input "Start ticket sales a specific number of days before the event" at bounding box center [190, 360] width 1 height 1
click at [855, 435] on button "Done" at bounding box center [852, 446] width 83 height 23
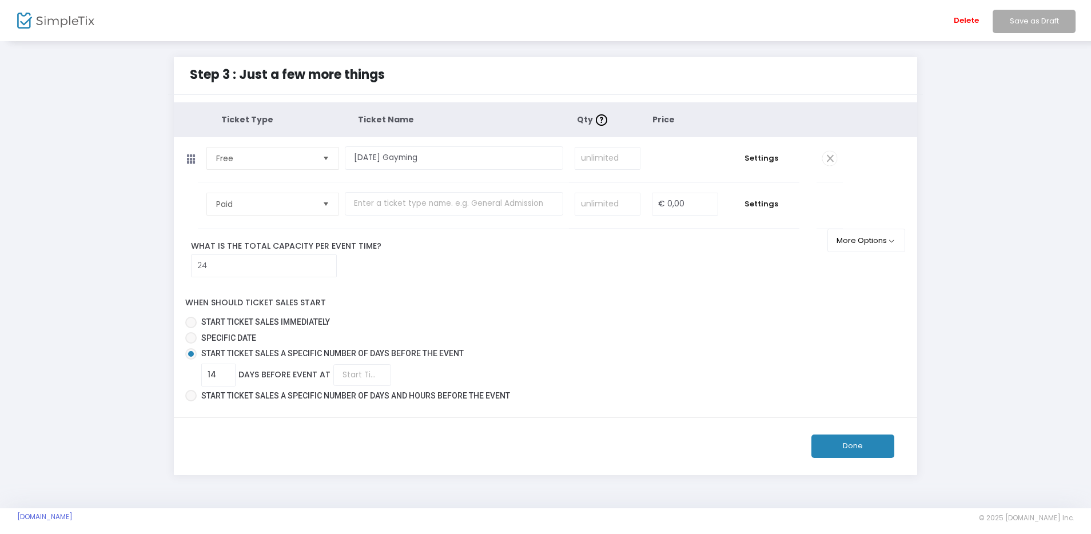
click at [866, 446] on button "Done" at bounding box center [852, 446] width 83 height 23
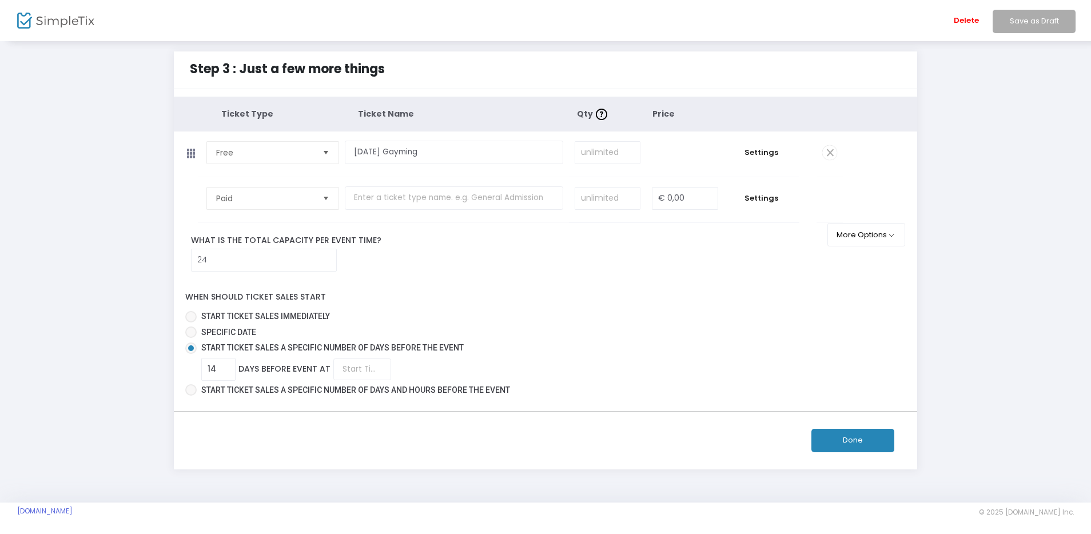
scroll to position [9, 0]
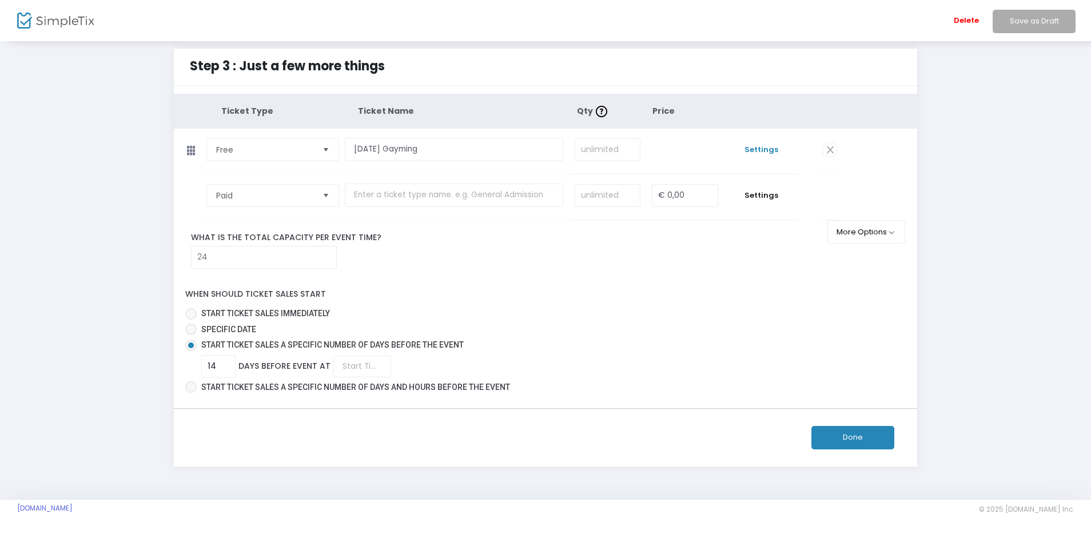
drag, startPoint x: 695, startPoint y: 140, endPoint x: 730, endPoint y: 148, distance: 35.2
click at [696, 140] on td "€ 0,00" at bounding box center [685, 151] width 78 height 45
click at [789, 152] on span "Settings" at bounding box center [762, 149] width 64 height 11
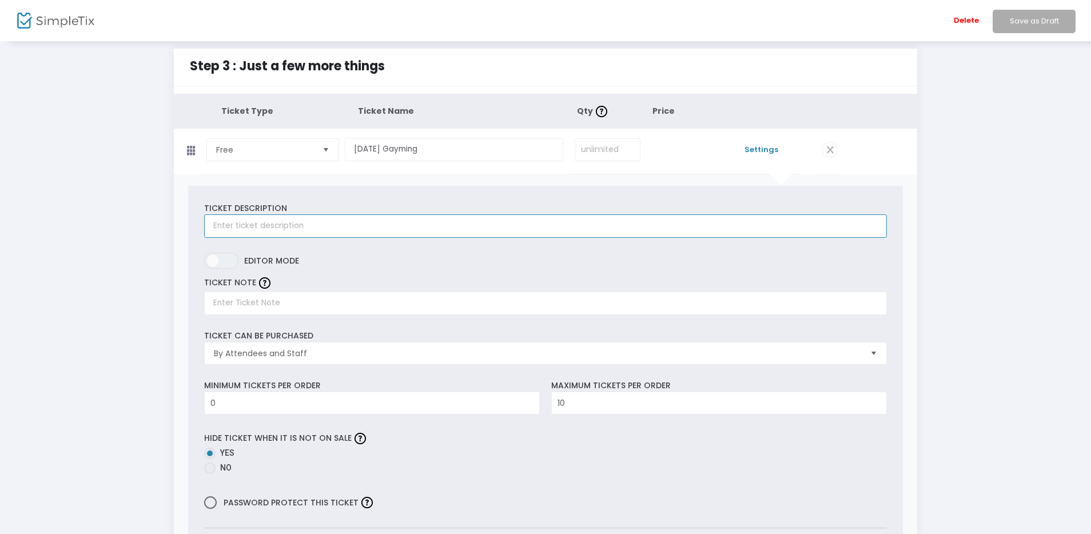
click at [363, 225] on input "text" at bounding box center [545, 225] width 682 height 23
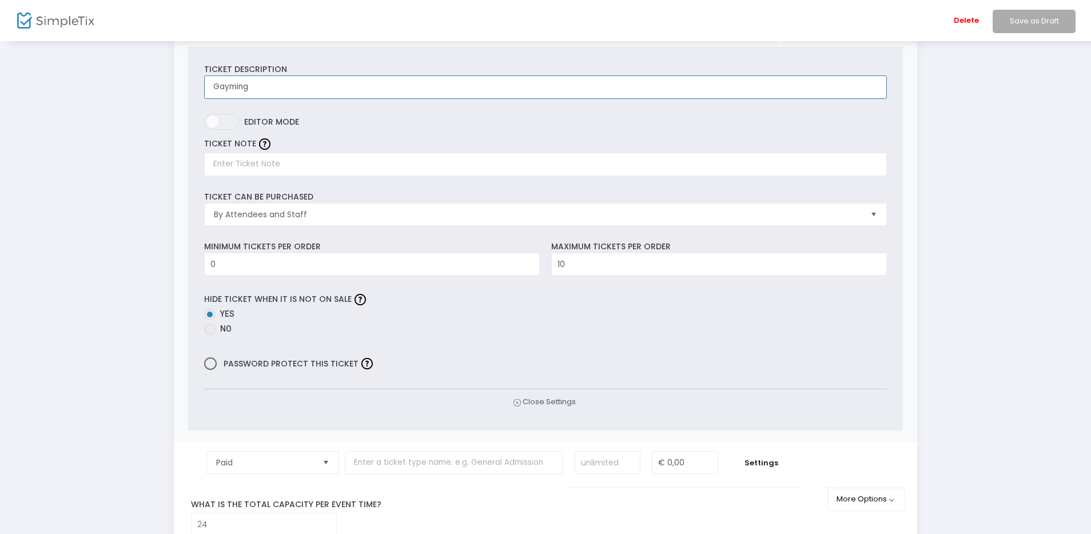
scroll to position [146, 0]
type input "Gayming"
click at [235, 121] on span "ON OFF" at bounding box center [221, 123] width 34 height 16
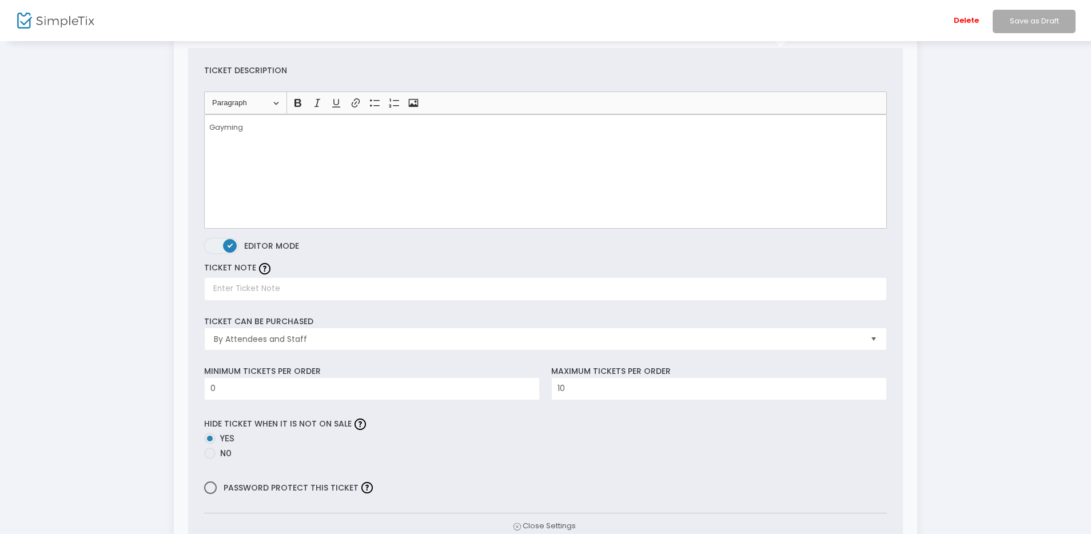
click at [212, 242] on span "ON OFF" at bounding box center [221, 246] width 34 height 16
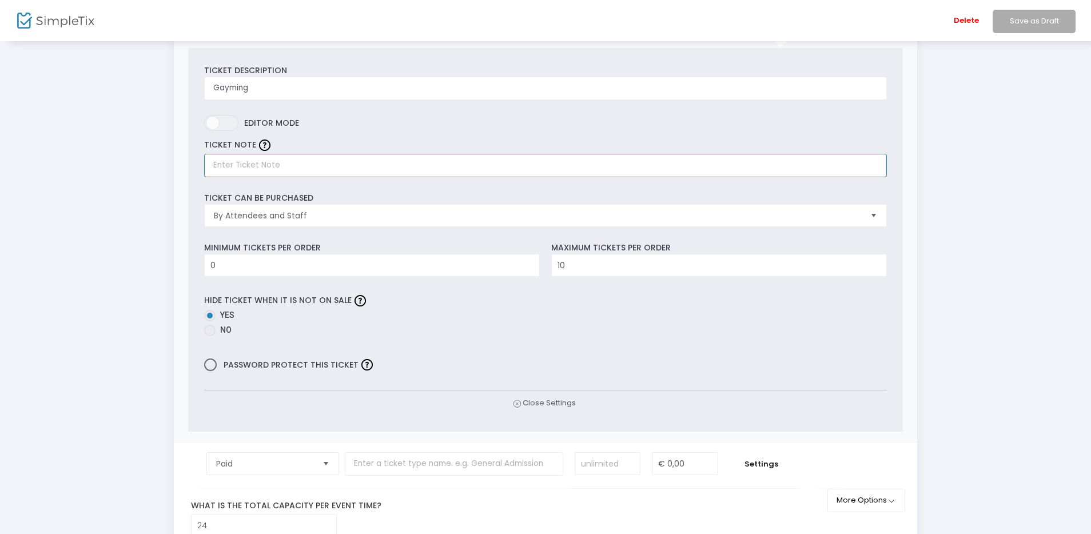
click at [250, 166] on input "text" at bounding box center [545, 165] width 682 height 23
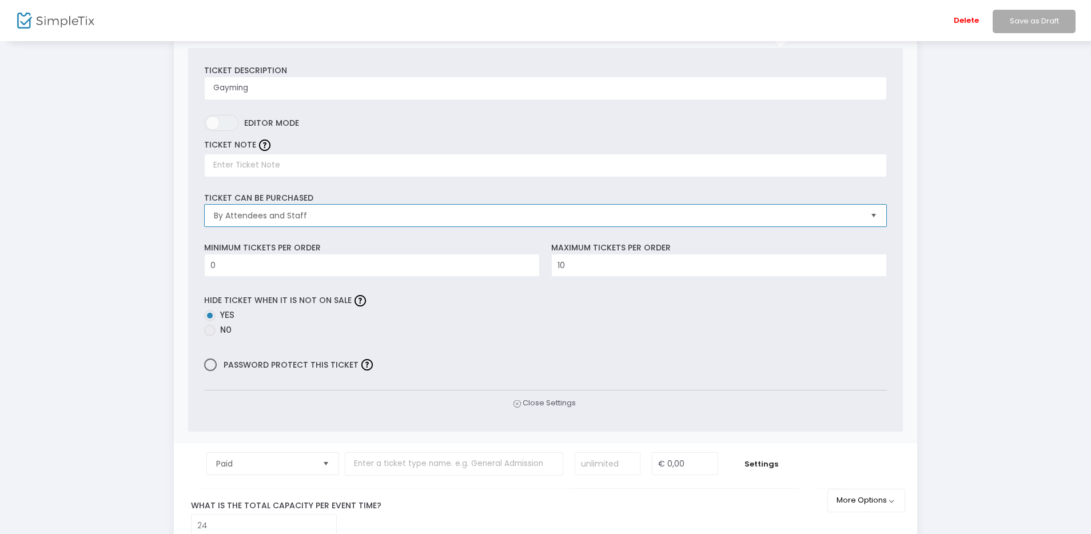
click at [261, 218] on span "By Attendees and Staff" at bounding box center [537, 215] width 647 height 11
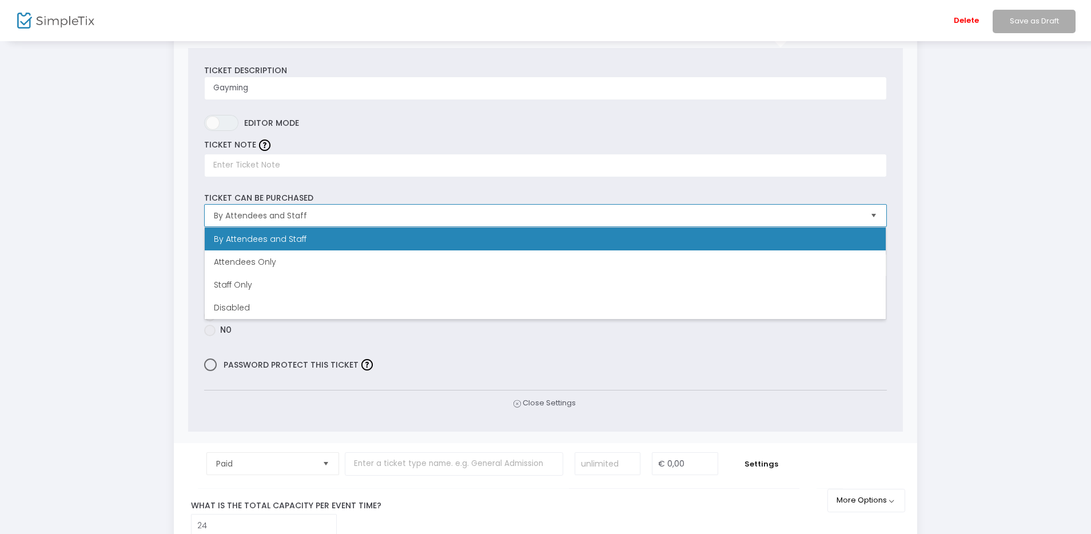
click at [263, 214] on span "By Attendees and Staff" at bounding box center [537, 215] width 647 height 11
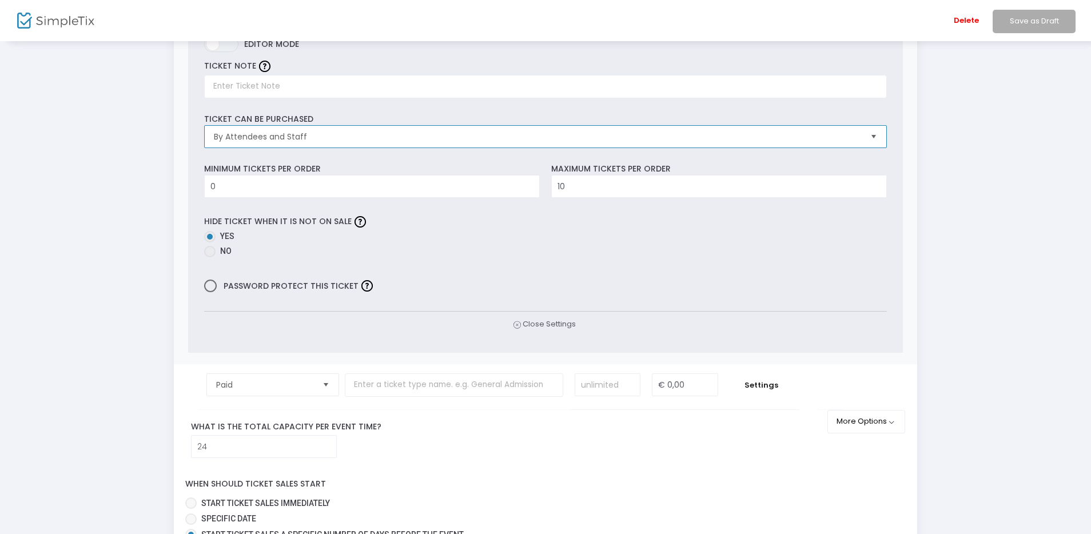
scroll to position [225, 0]
click at [535, 318] on div "Ticket Description Gayming Required. ON OFF Editor mode TICKET NOTE Ticket can …" at bounding box center [545, 161] width 715 height 383
click at [537, 325] on span "Close Settings" at bounding box center [544, 325] width 65 height 12
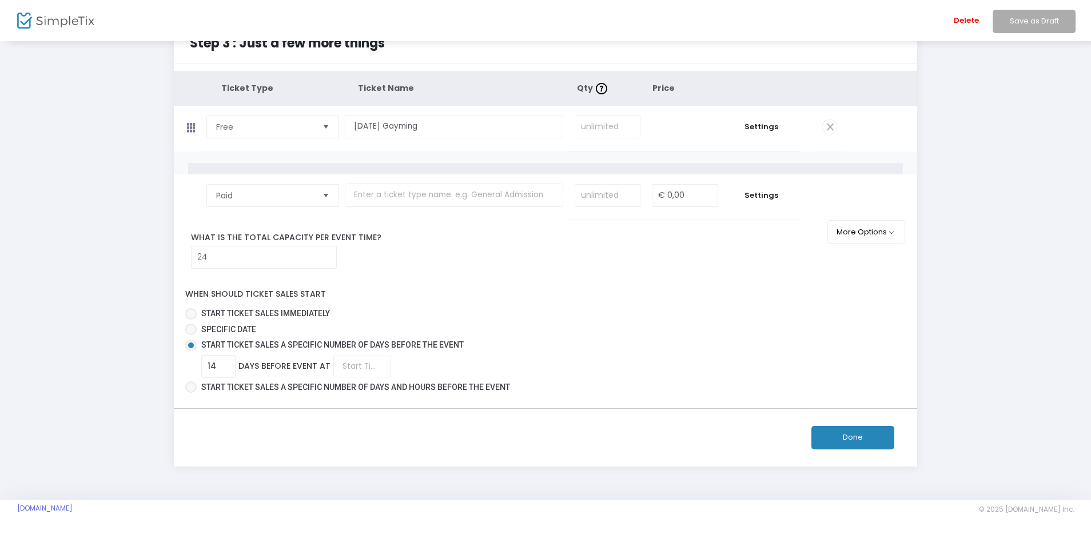
scroll to position [9, 0]
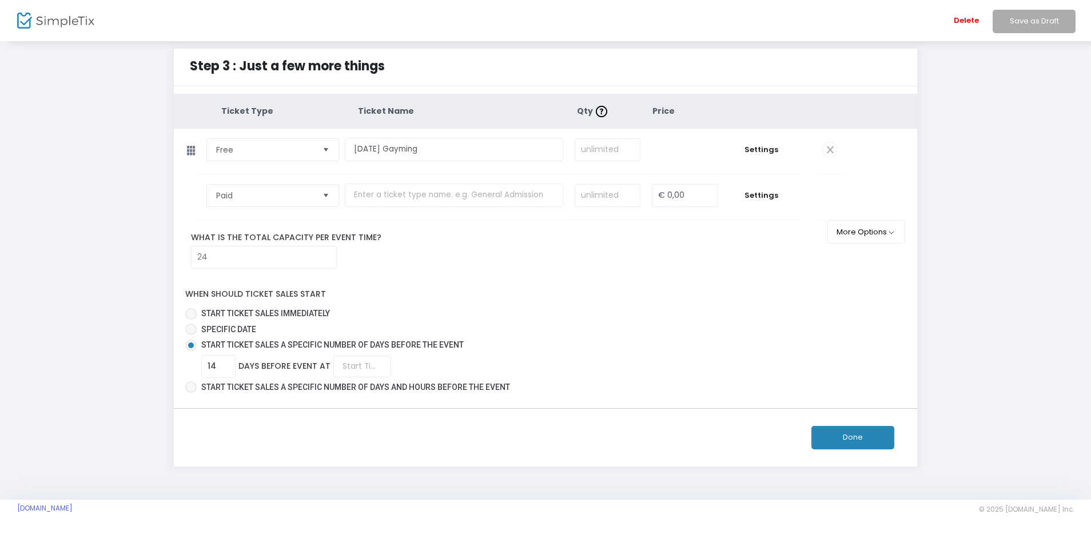
click at [227, 345] on span "Start ticket sales a specific number of days before the event" at bounding box center [332, 344] width 262 height 9
click at [191, 351] on input "Start ticket sales a specific number of days before the event" at bounding box center [190, 351] width 1 height 1
click at [226, 261] on input "24" at bounding box center [264, 257] width 145 height 22
click at [607, 147] on input at bounding box center [607, 150] width 65 height 22
type input "2"
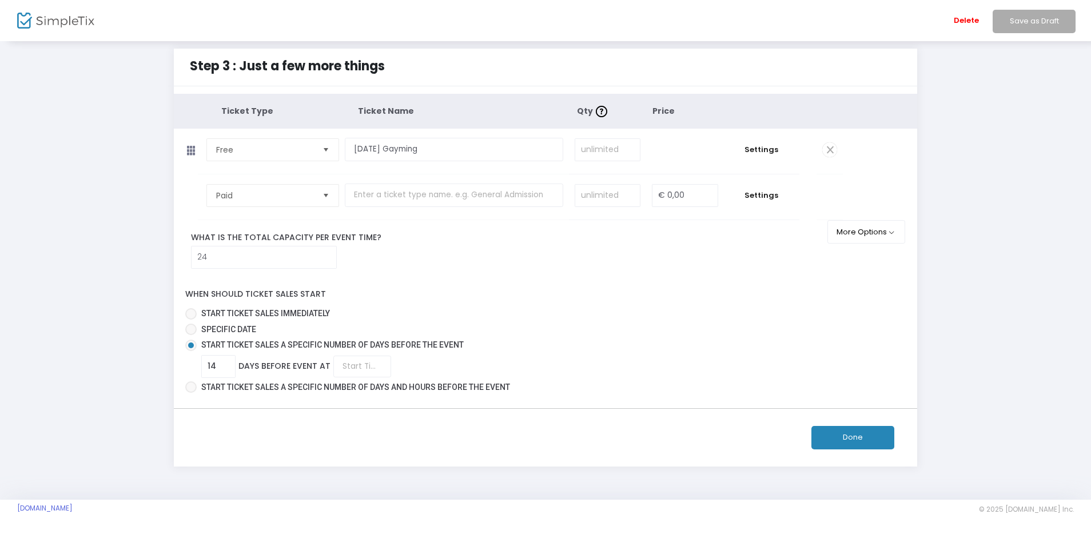
click at [655, 266] on div "What is the total capacity per event time? 24" at bounding box center [508, 250] width 668 height 37
click at [856, 436] on button "Done" at bounding box center [852, 437] width 83 height 23
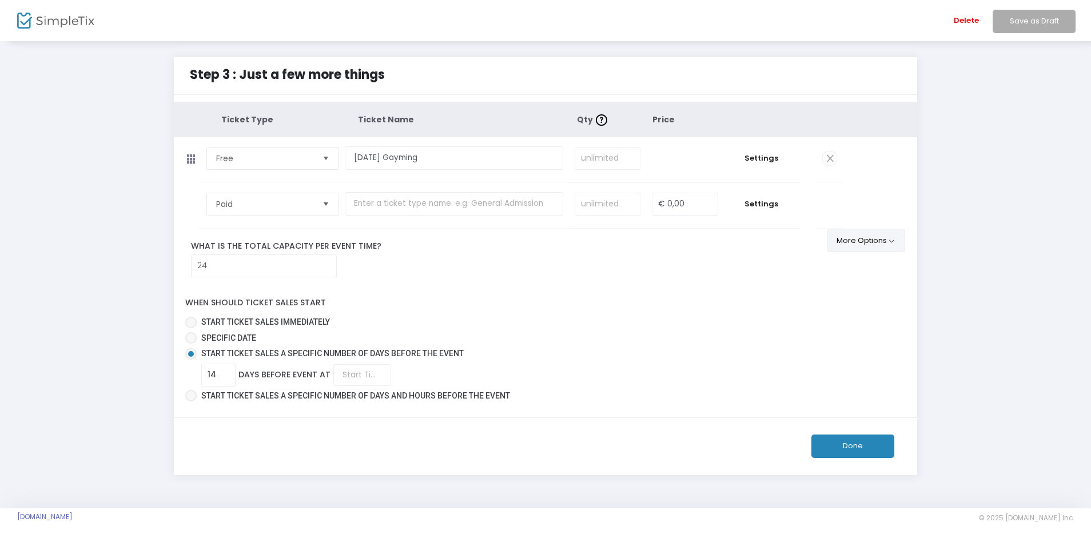
click at [866, 238] on button "More Options" at bounding box center [866, 240] width 78 height 23
click at [473, 284] on div "Ticket Type Ticket Name Qty Price Free Required. Tuesday Gayming Required. Requ…" at bounding box center [546, 253] width 744 height 303
click at [356, 373] on input at bounding box center [362, 375] width 58 height 22
click at [343, 387] on link "00:00" at bounding box center [360, 399] width 57 height 26
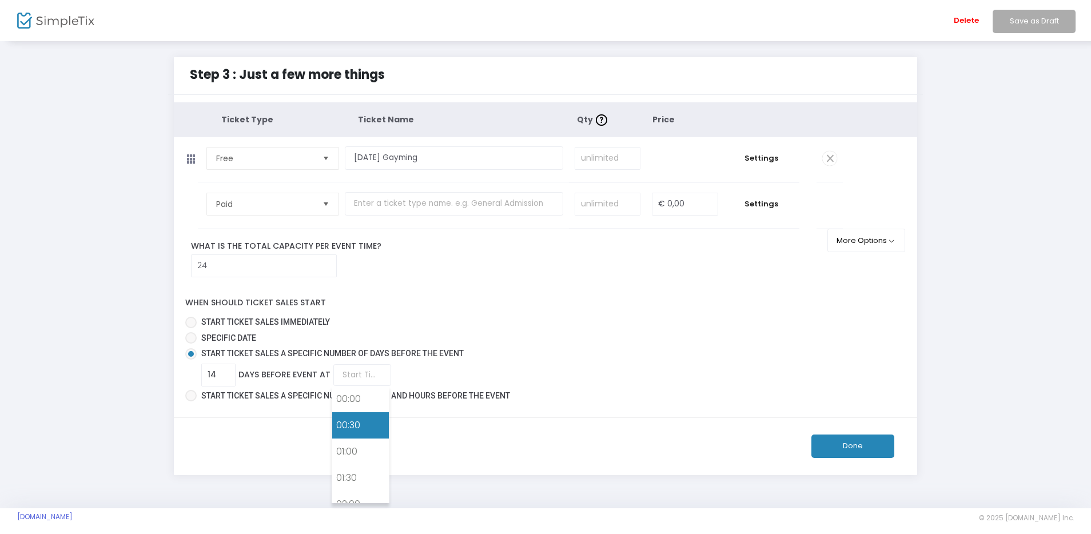
type input "00:00"
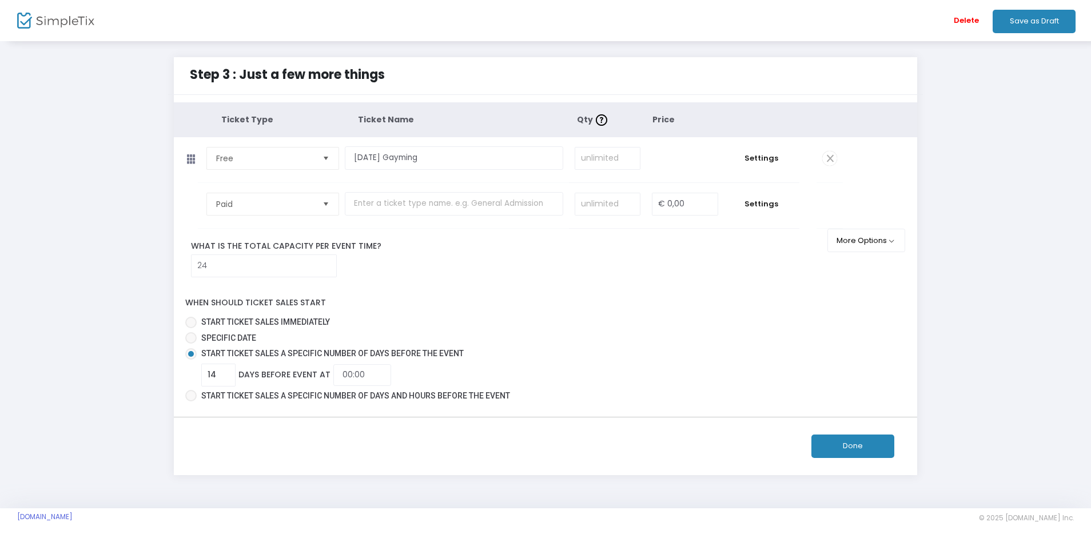
click at [838, 436] on button "Done" at bounding box center [852, 446] width 83 height 23
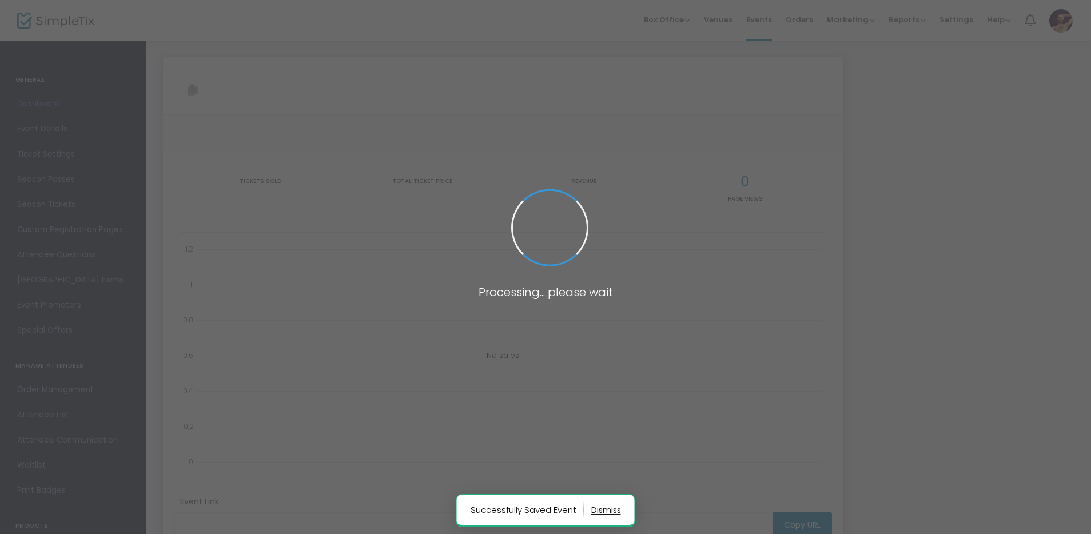
type input "[URL][DOMAIN_NAME][DEMOGRAPHIC_DATA]"
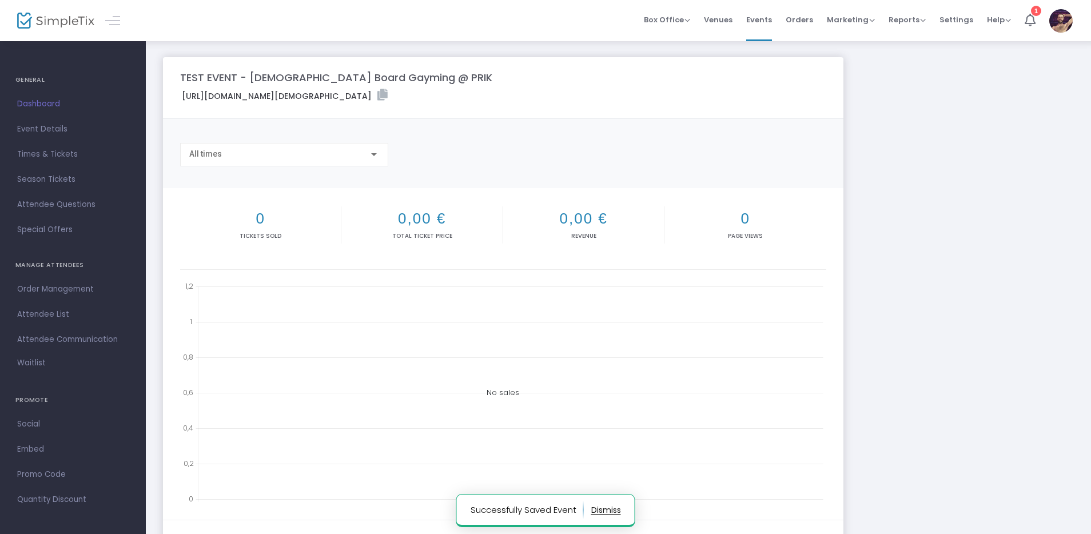
click at [1062, 18] on img at bounding box center [1060, 20] width 23 height 23
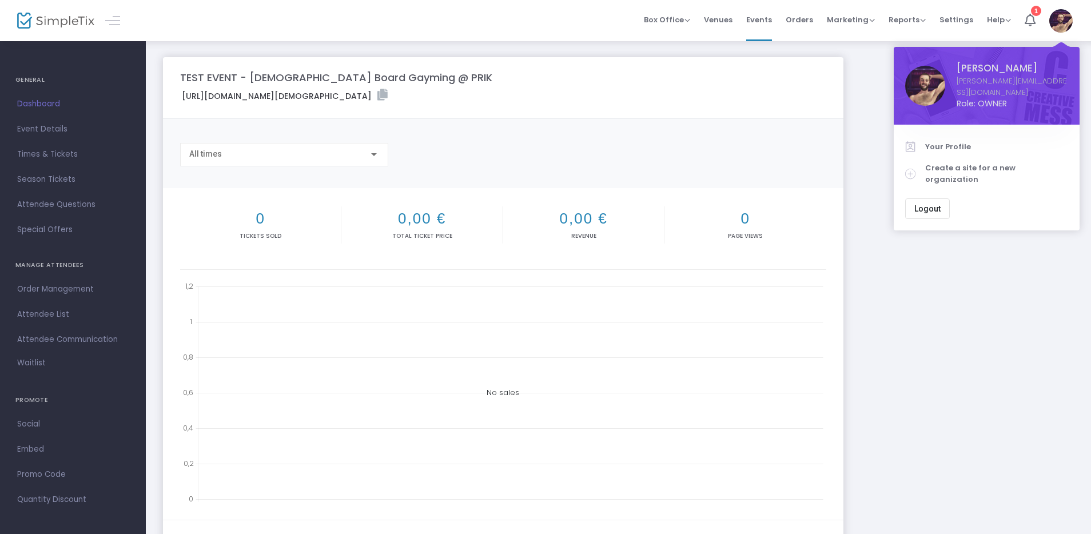
click at [1062, 18] on img at bounding box center [1060, 20] width 23 height 23
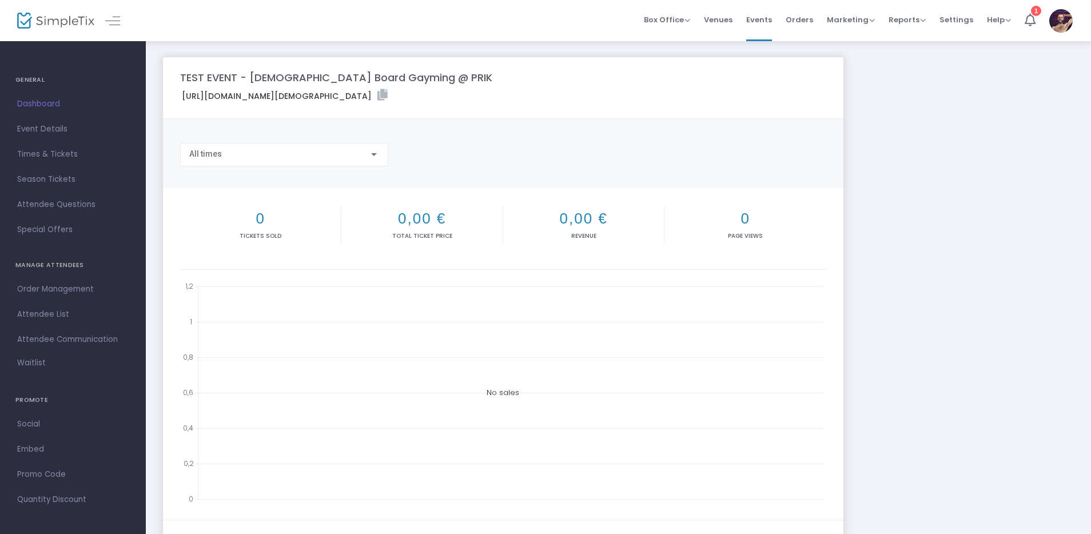
click at [1062, 18] on img at bounding box center [1060, 20] width 23 height 23
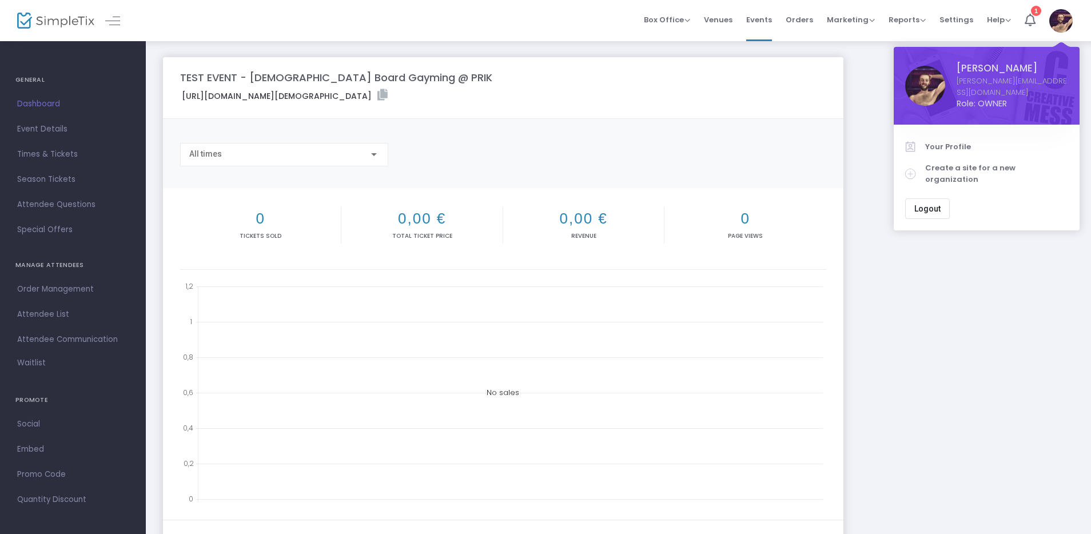
click at [1062, 18] on img at bounding box center [1060, 20] width 23 height 23
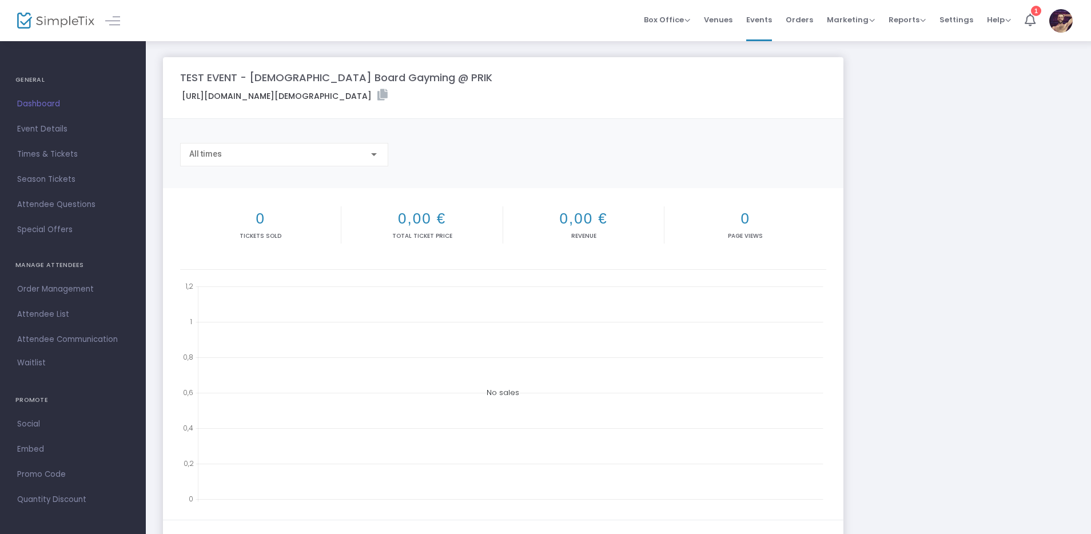
click at [1062, 18] on img at bounding box center [1060, 20] width 23 height 23
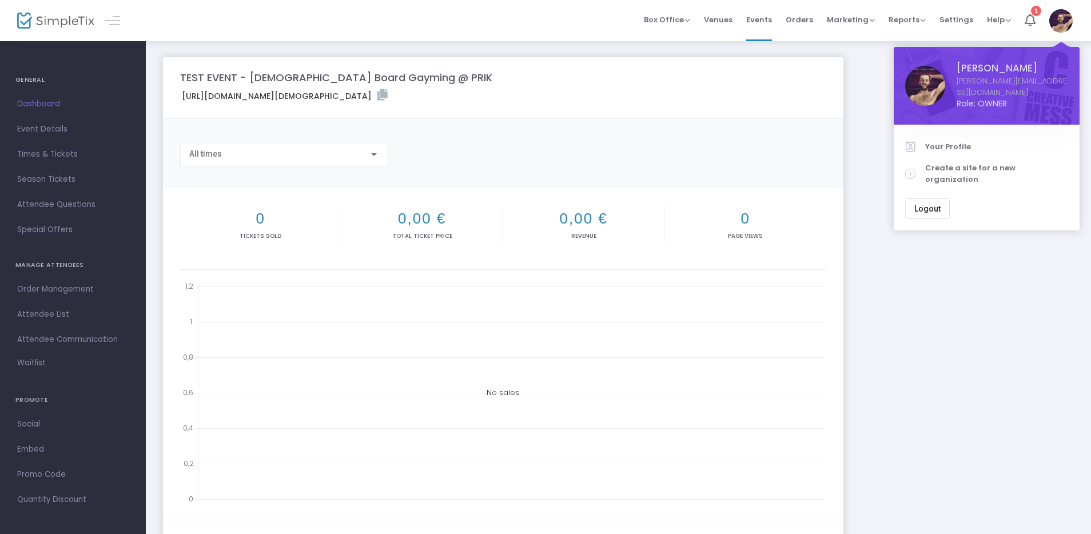
click at [1062, 18] on img at bounding box center [1060, 20] width 23 height 23
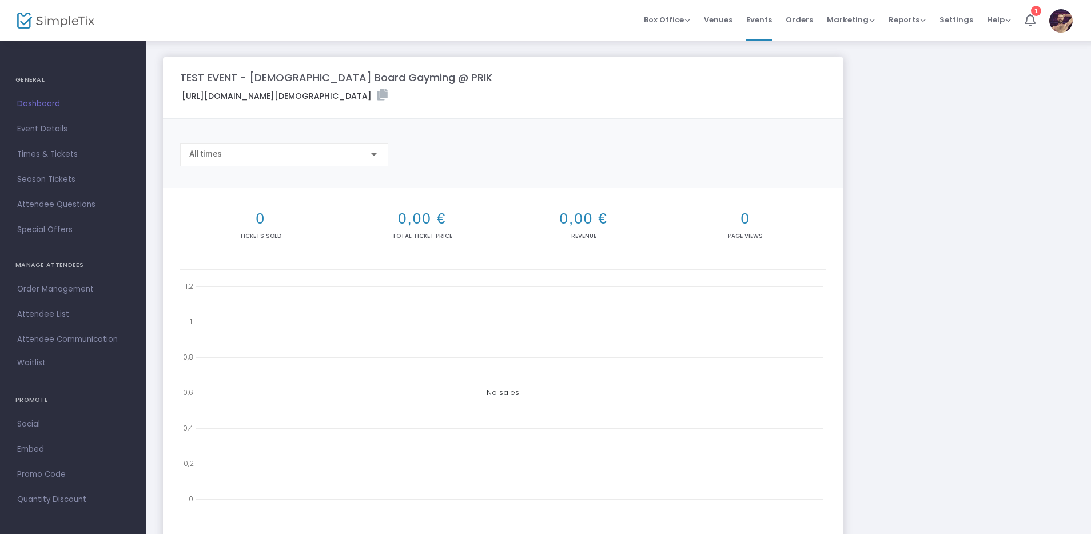
click at [898, 244] on div "TEST EVENT - Queer Board Gayming @ PRIK https://www.simpletix.com/e/test-event-…" at bounding box center [618, 341] width 922 height 569
click at [902, 200] on div "TEST EVENT - Queer Board Gayming @ PRIK https://www.simpletix.com/e/test-event-…" at bounding box center [618, 341] width 922 height 569
click at [958, 22] on span "Settings" at bounding box center [957, 19] width 34 height 29
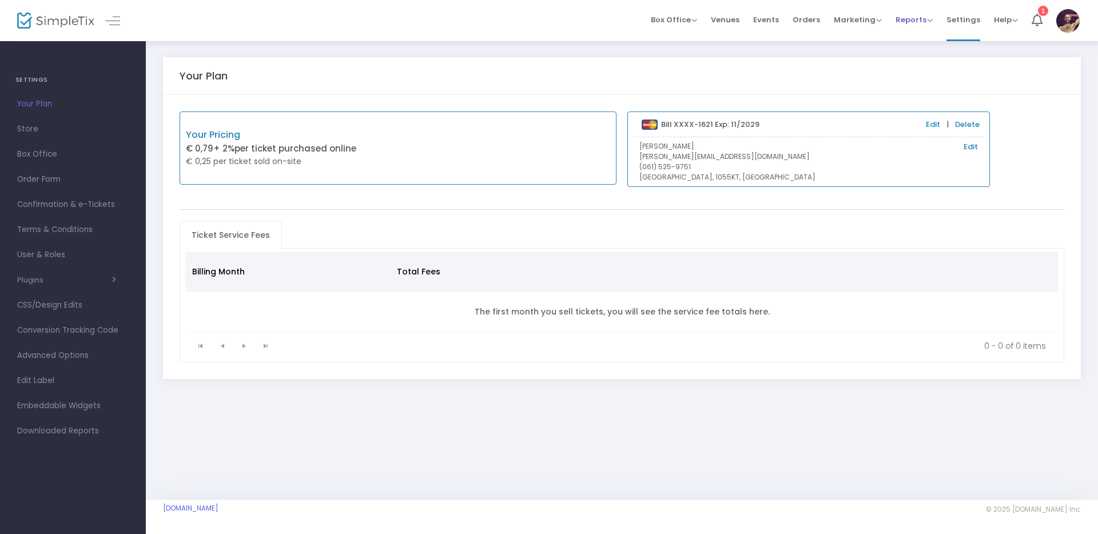
click at [909, 20] on span "Reports" at bounding box center [913, 19] width 37 height 11
click at [851, 19] on span "Marketing" at bounding box center [858, 19] width 48 height 11
click at [763, 21] on span "Events" at bounding box center [766, 19] width 26 height 29
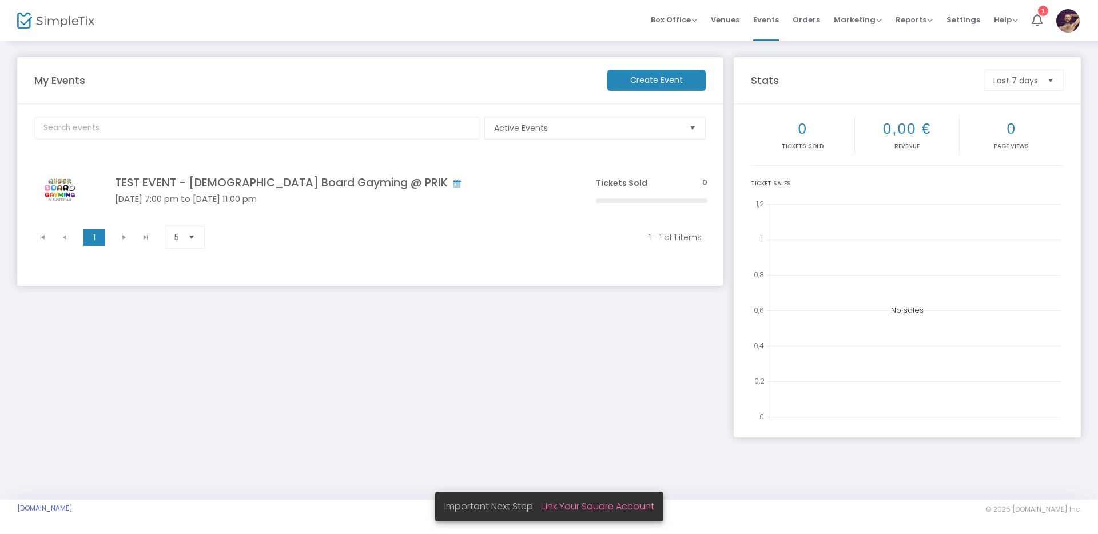
click at [485, 376] on div "My Events Create Event Active Events Event Category Type No section found TEST …" at bounding box center [369, 241] width 717 height 369
click at [554, 323] on div "My Events Create Event Active Events Event Category Type No section found TEST …" at bounding box center [369, 241] width 717 height 369
click at [678, 21] on span "Box Office" at bounding box center [674, 19] width 46 height 11
click at [683, 39] on li "Sell Tickets" at bounding box center [692, 38] width 82 height 22
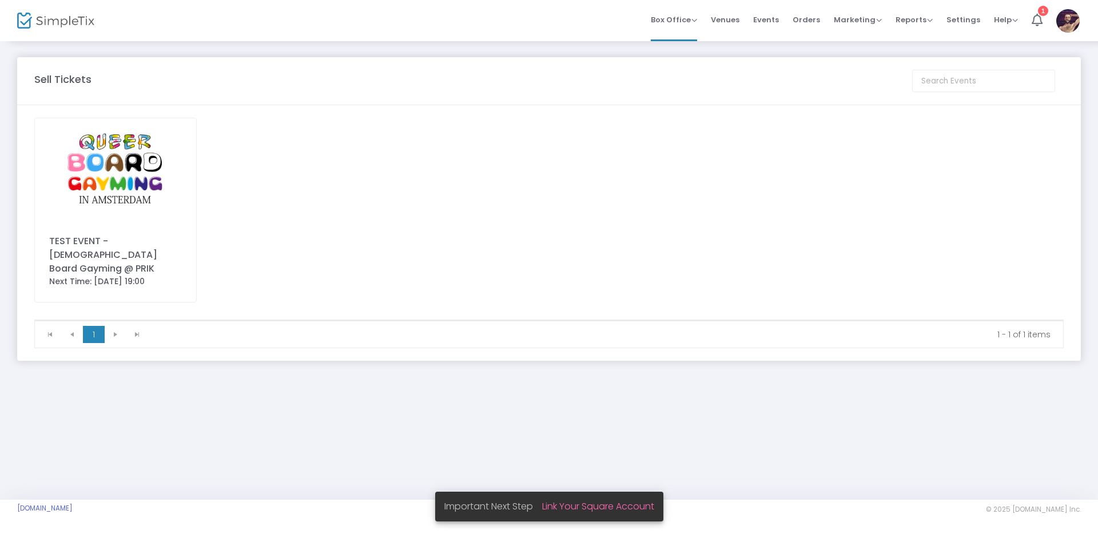
click at [118, 189] on img at bounding box center [115, 169] width 161 height 102
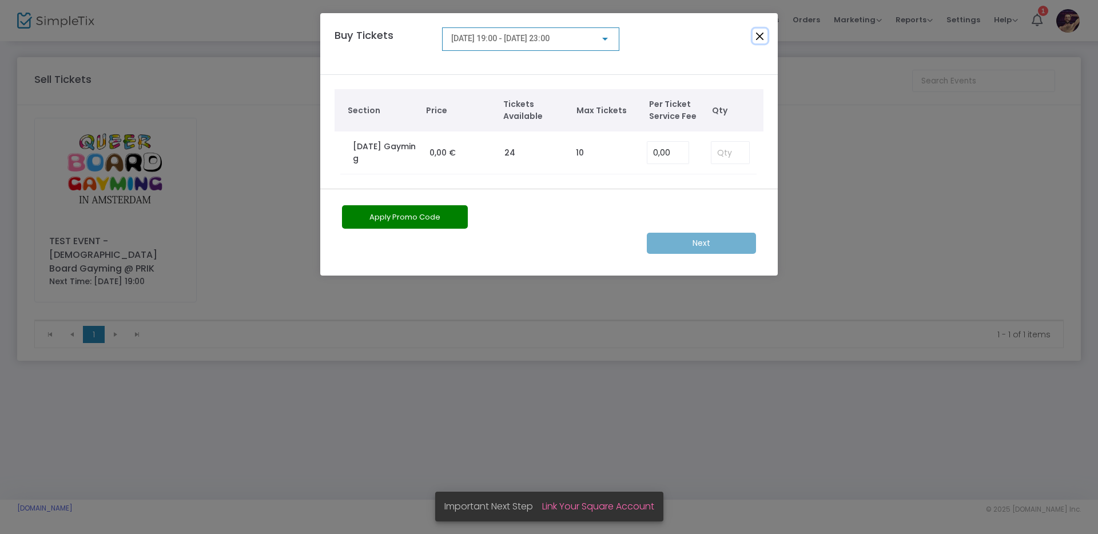
click at [766, 39] on button "Close" at bounding box center [760, 36] width 15 height 15
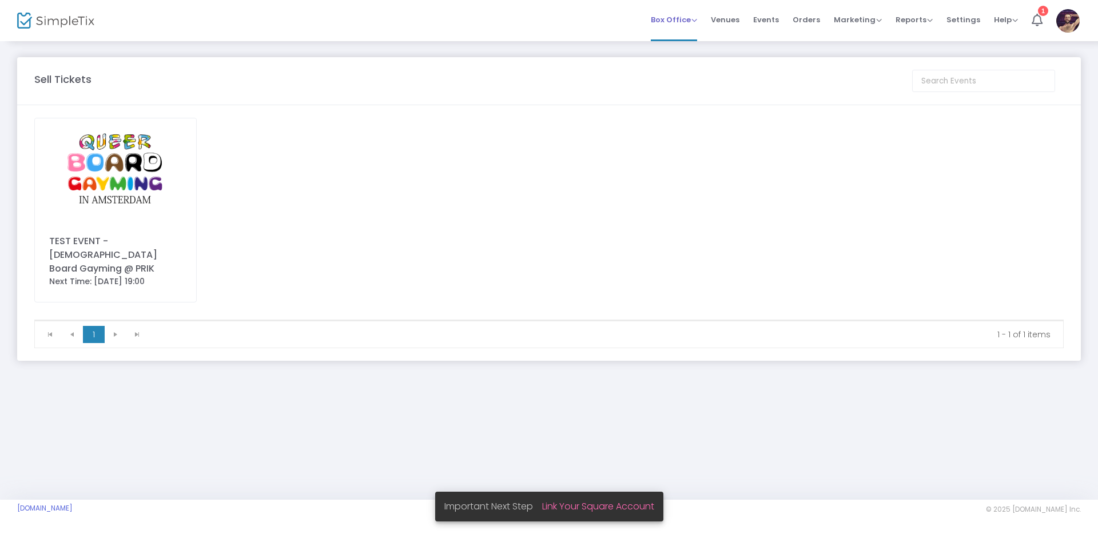
click at [679, 27] on span "Box Office Sell Tickets Bookings Sell Season Pass" at bounding box center [674, 19] width 46 height 29
click at [654, 76] on div "Sell Tickets" at bounding box center [468, 78] width 878 height 15
click at [674, 23] on span "Box Office" at bounding box center [674, 19] width 46 height 11
click at [739, 21] on span "Venues" at bounding box center [725, 19] width 29 height 29
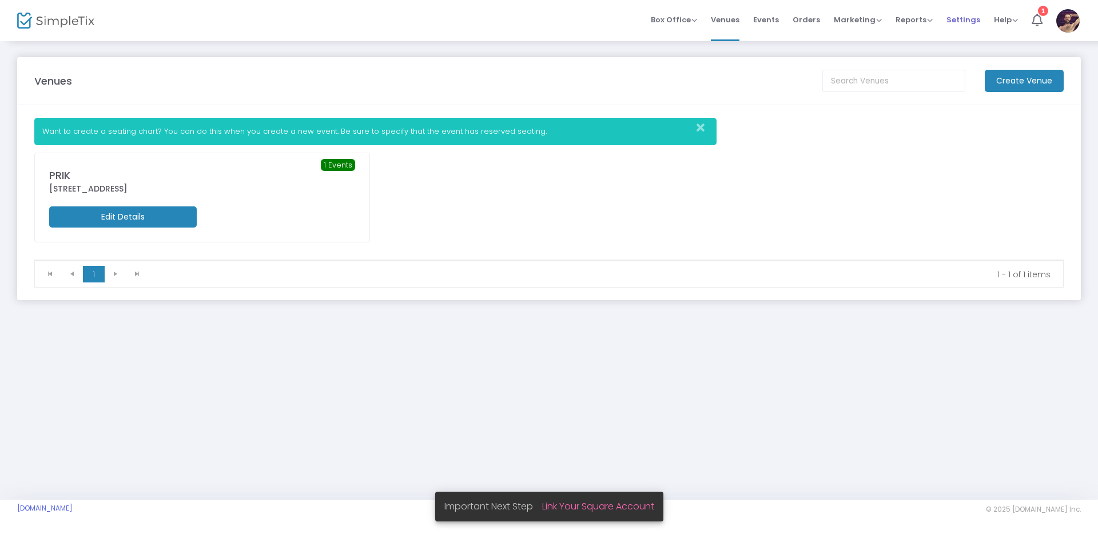
click at [968, 23] on span "Settings" at bounding box center [963, 19] width 34 height 29
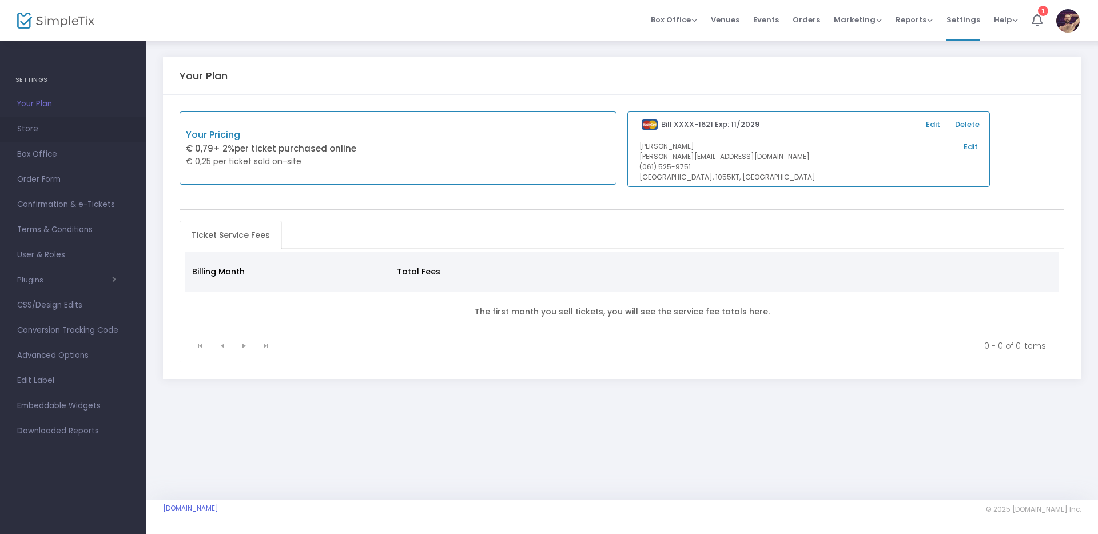
click at [33, 128] on span "Store" at bounding box center [73, 129] width 112 height 15
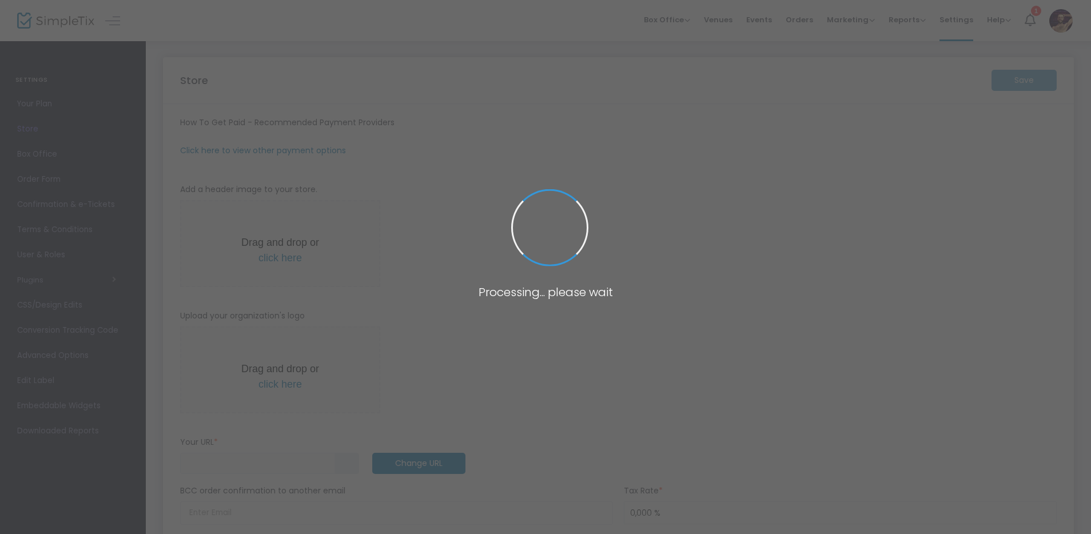
type input "https://boardgayming"
radio input "false"
radio input "true"
type input "ReRoll Works B.V."
type input "0615259751"
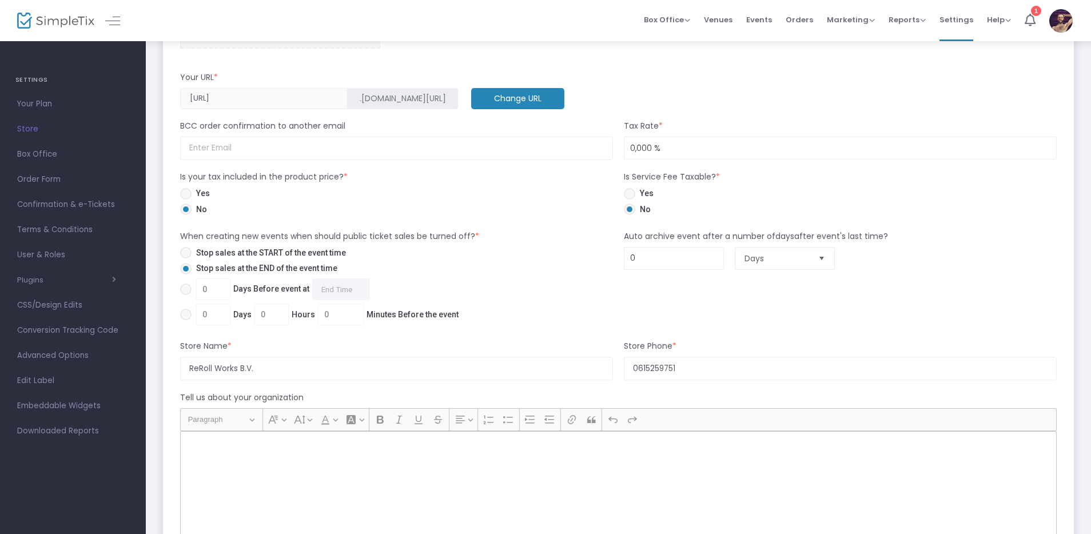
scroll to position [480, 0]
click at [471, 98] on m-button "Change URL" at bounding box center [517, 97] width 93 height 21
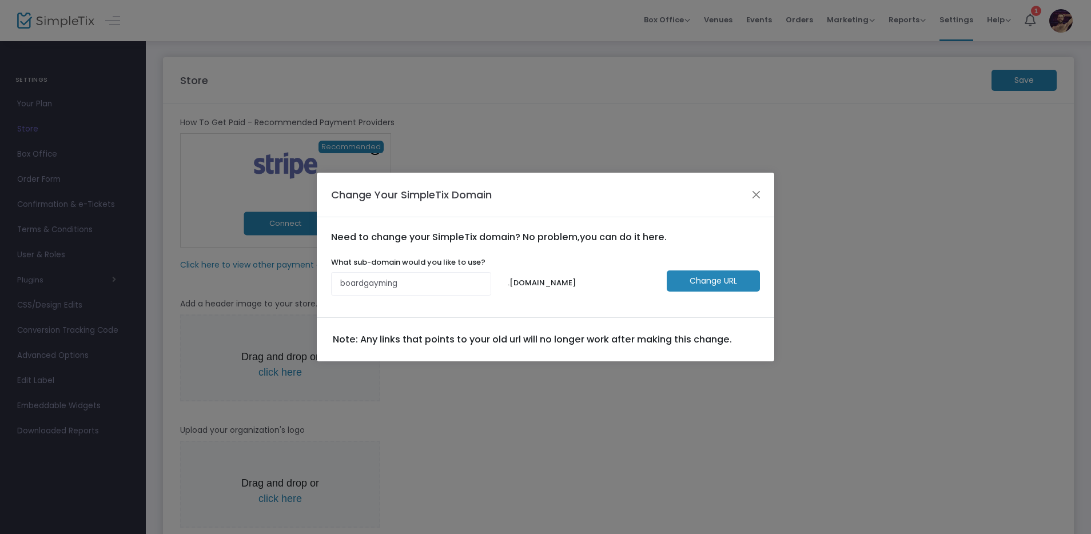
scroll to position [0, 0]
click at [757, 194] on button "Close" at bounding box center [760, 195] width 15 height 15
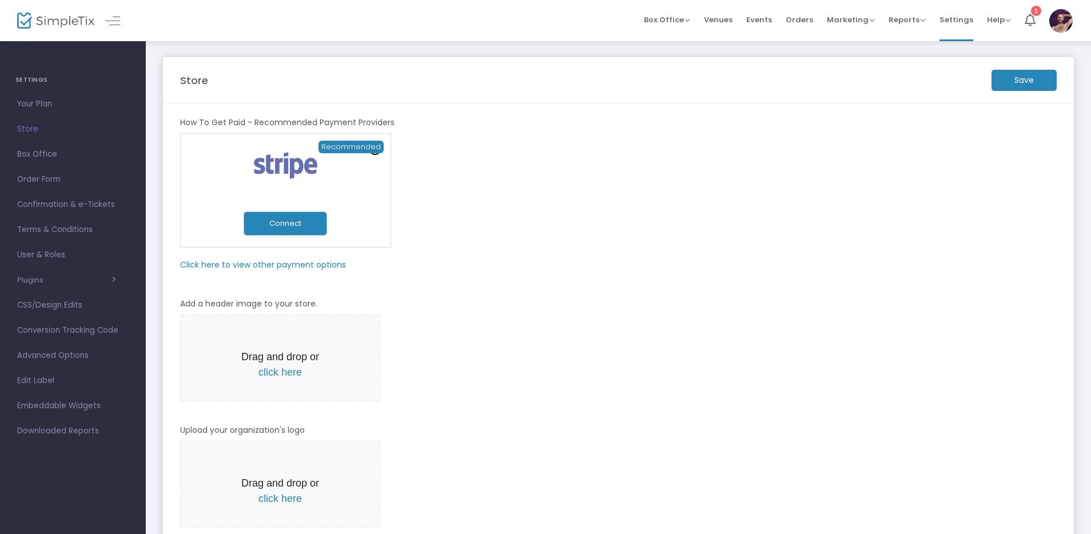
click at [527, 183] on div "Online Orders Transaction cost 2% + 0.79¢ Create a new payment account Recommen…" at bounding box center [618, 190] width 888 height 114
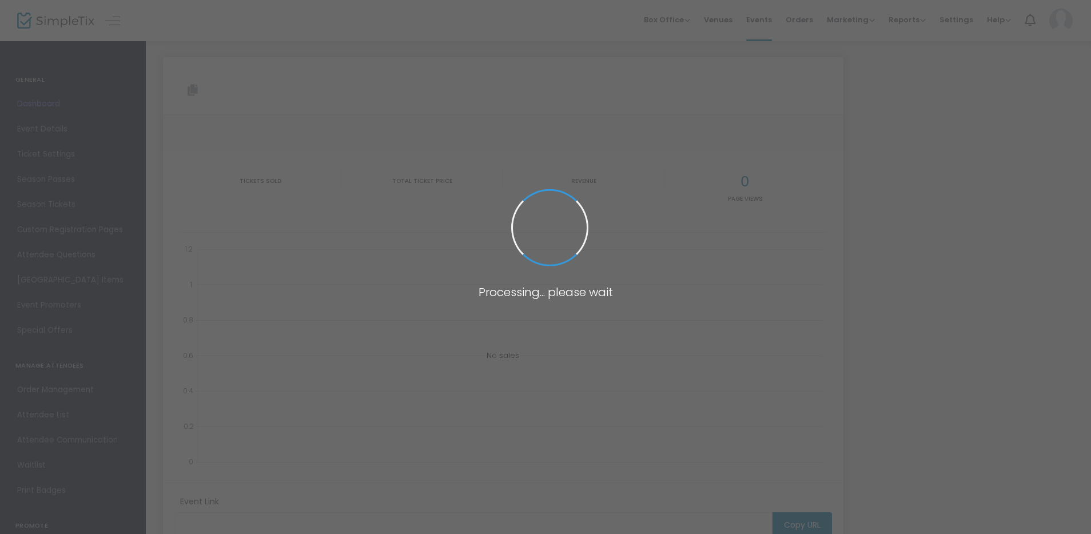
type input "[URL][DOMAIN_NAME][DEMOGRAPHIC_DATA]"
